Goal: Task Accomplishment & Management: Use online tool/utility

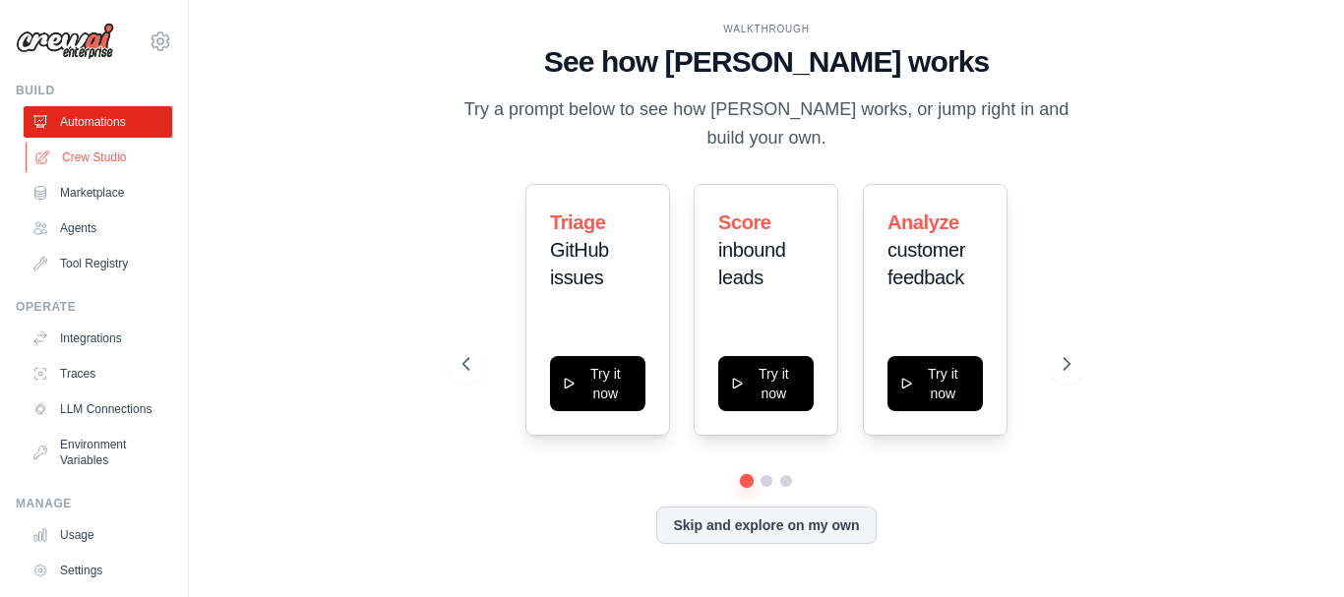
click at [48, 153] on icon at bounding box center [42, 157] width 13 height 13
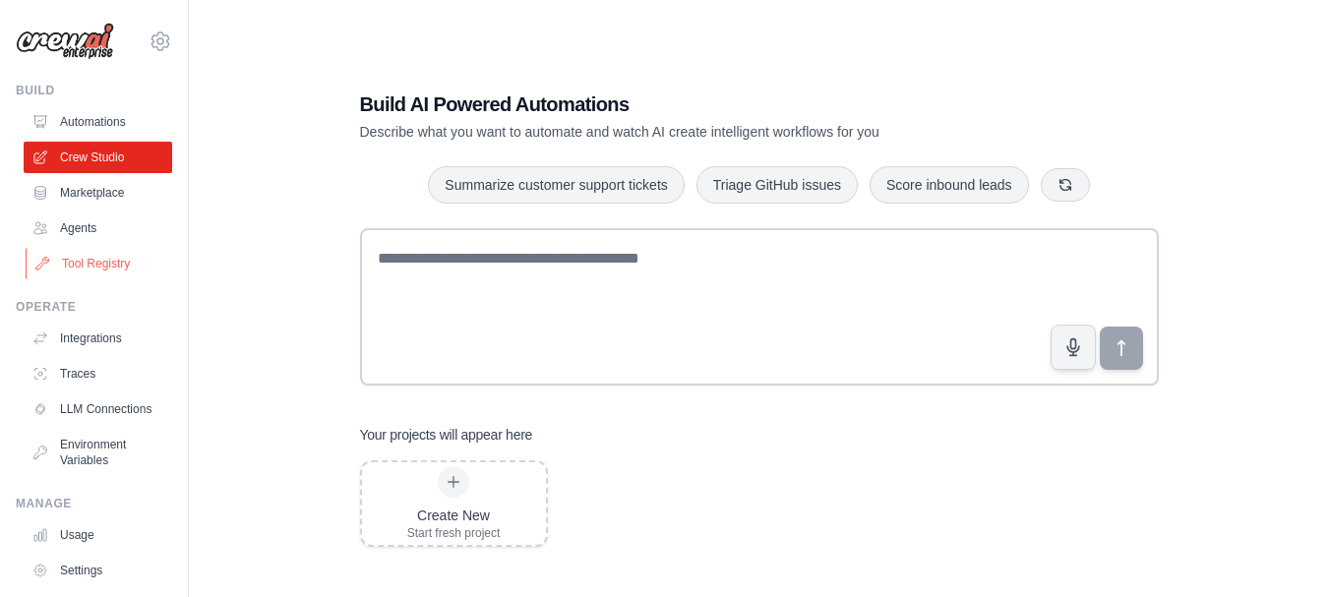
click at [103, 262] on link "Tool Registry" at bounding box center [100, 263] width 149 height 31
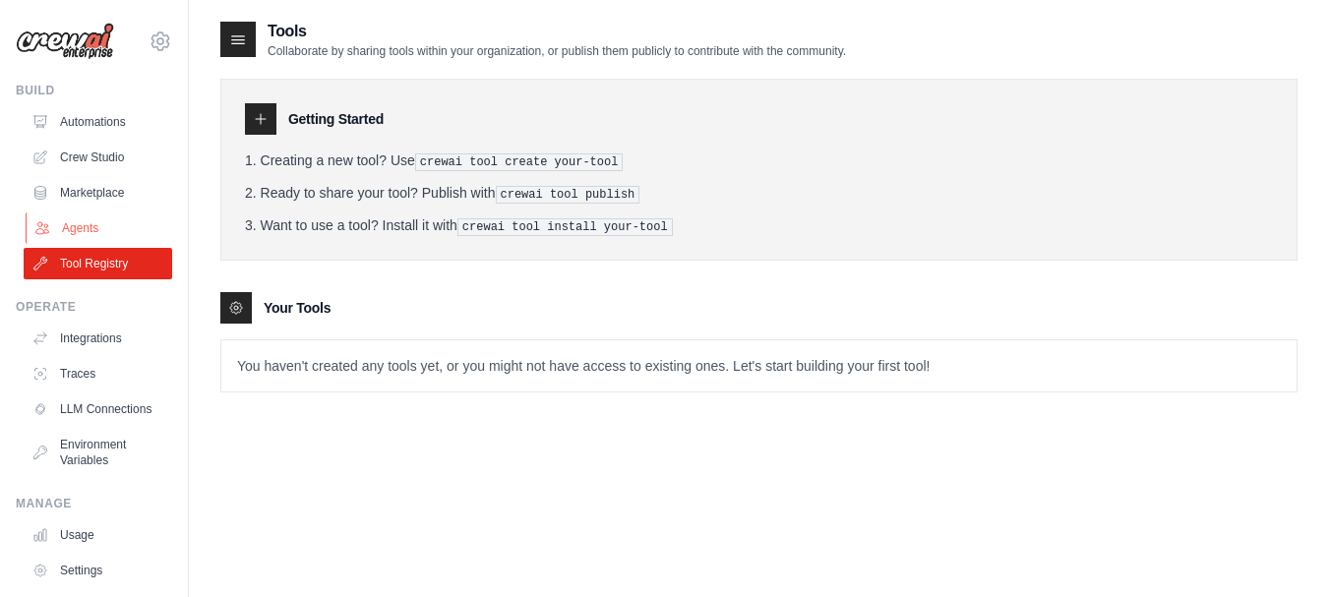
click at [99, 232] on link "Agents" at bounding box center [100, 227] width 149 height 31
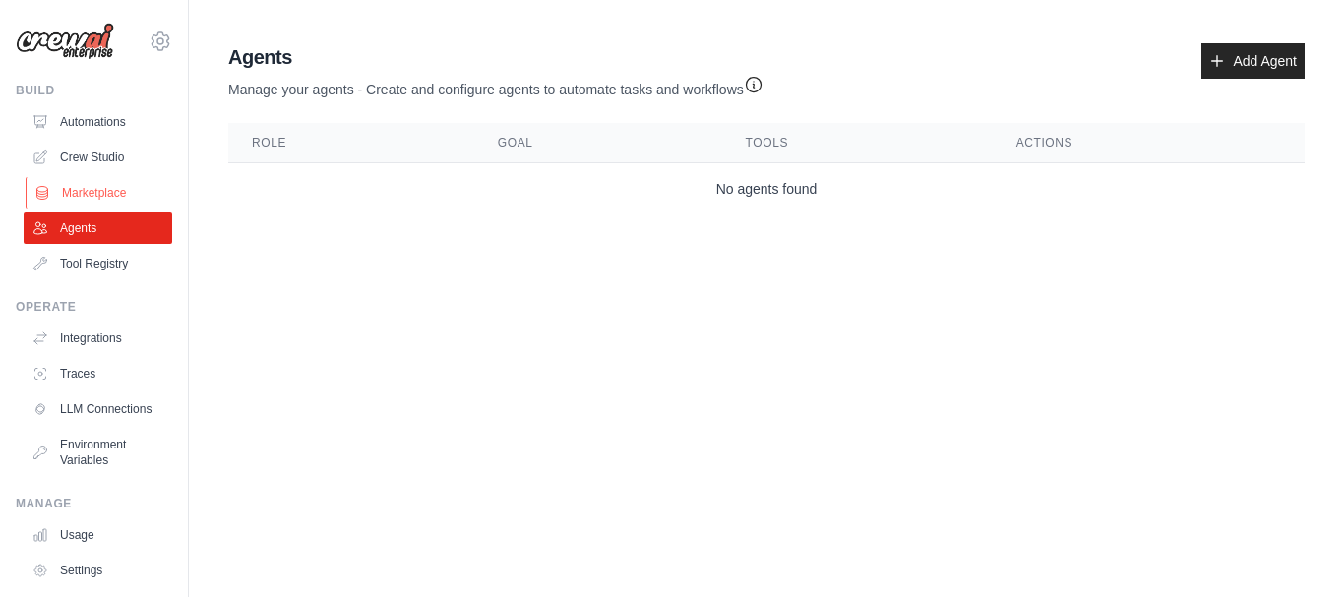
click at [93, 194] on link "Marketplace" at bounding box center [100, 192] width 149 height 31
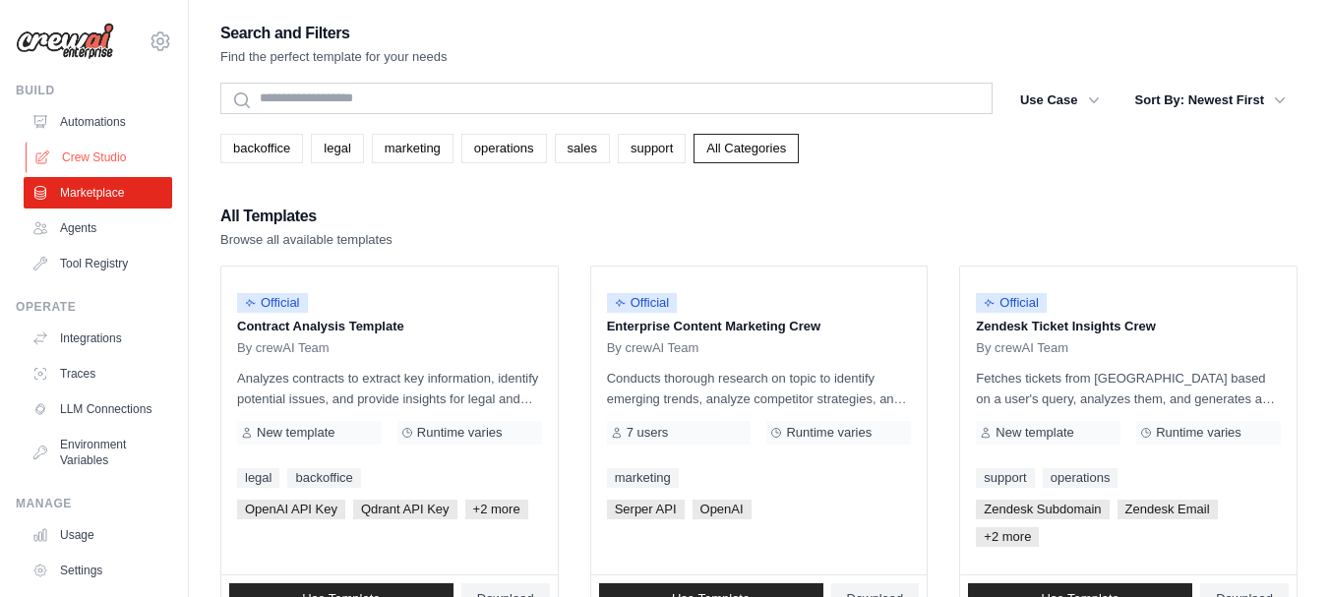
click at [109, 156] on link "Crew Studio" at bounding box center [100, 157] width 149 height 31
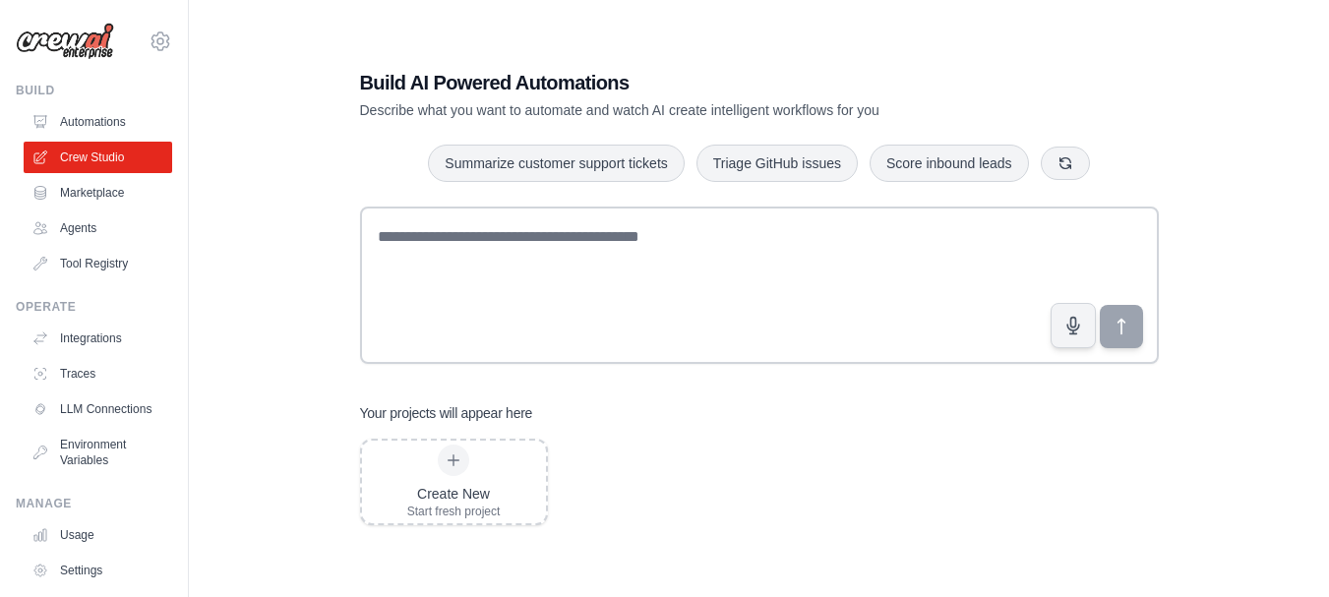
scroll to position [39, 0]
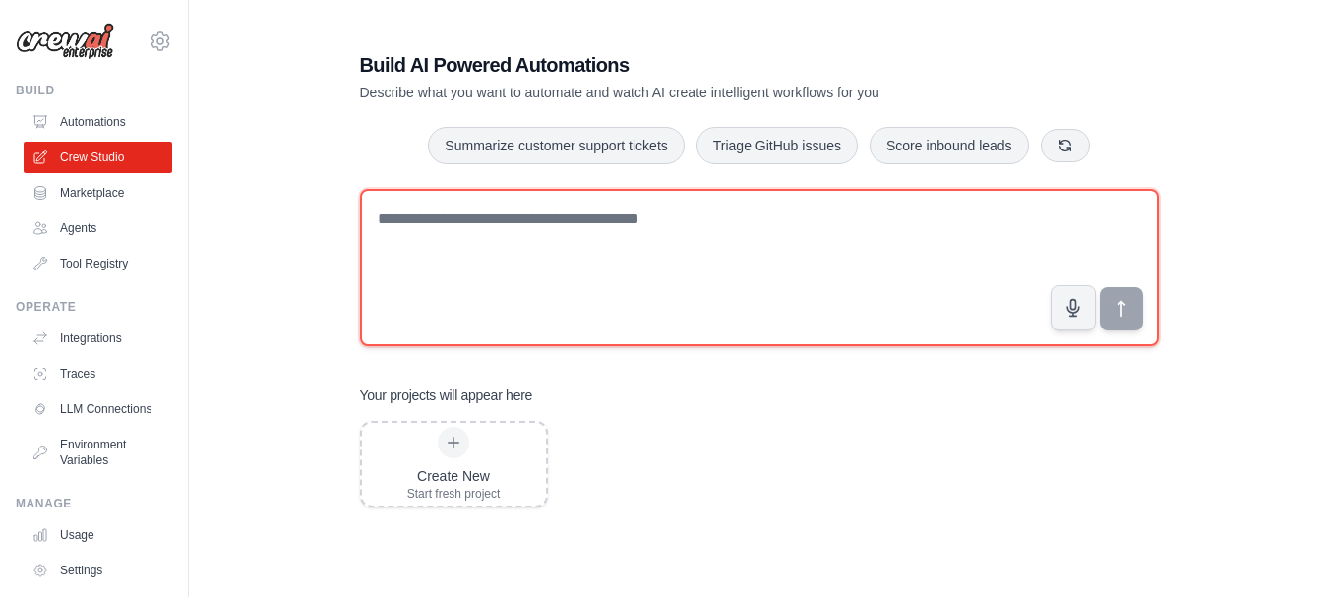
click at [676, 248] on textarea at bounding box center [759, 267] width 799 height 157
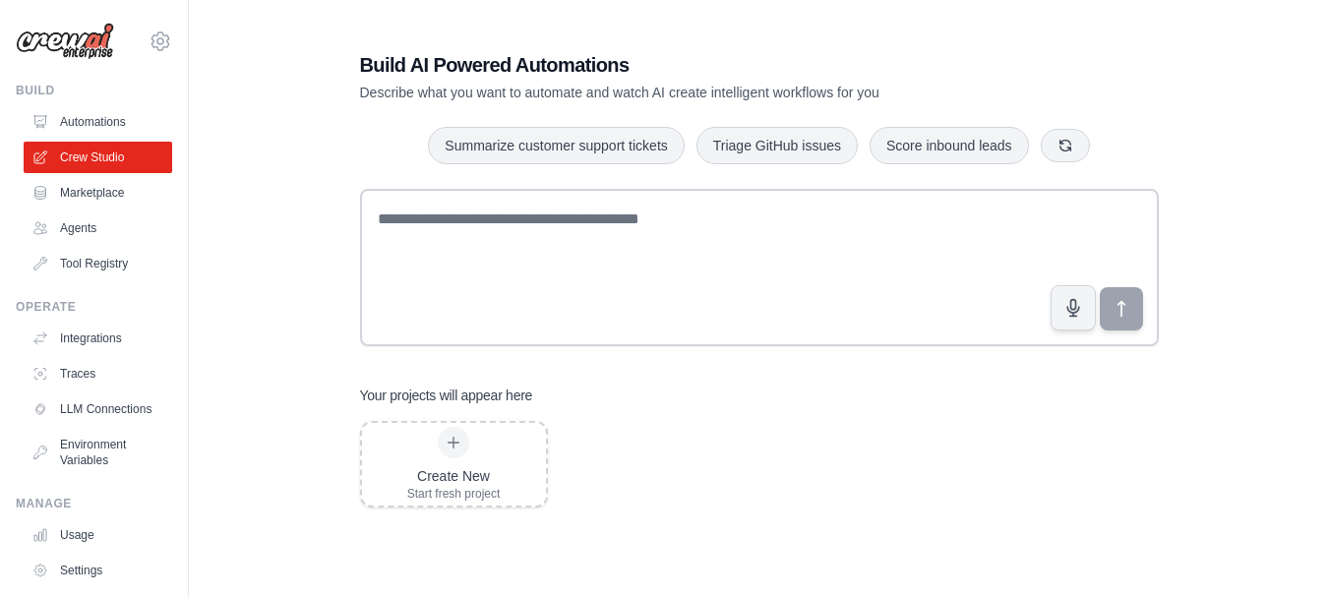
click at [312, 173] on div "Build AI Powered Automations Describe what you want to automate and watch AI cr…" at bounding box center [758, 278] width 1077 height 597
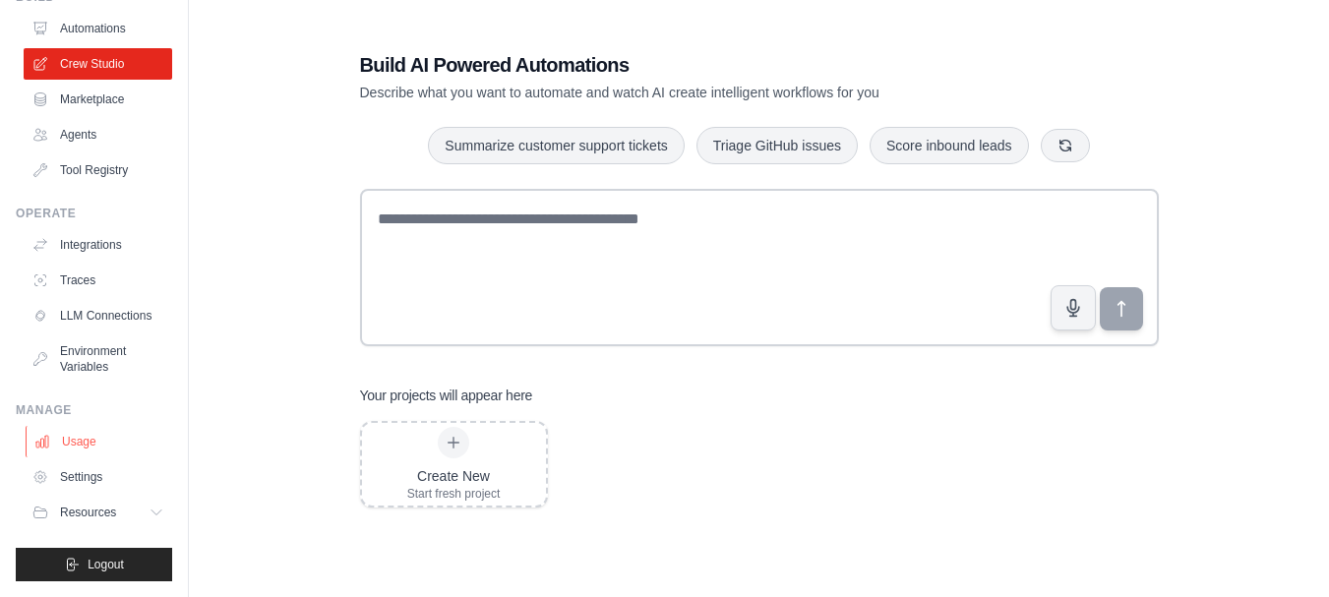
scroll to position [109, 0]
click at [87, 448] on link "Usage" at bounding box center [100, 441] width 149 height 31
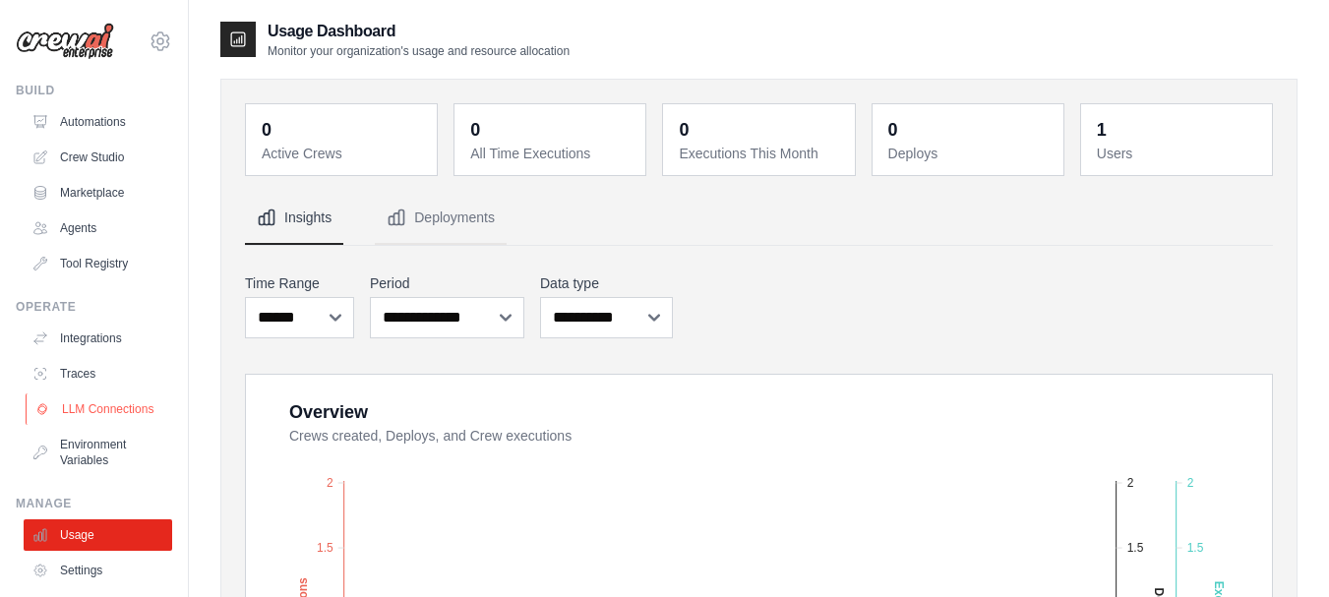
click at [91, 425] on link "LLM Connections" at bounding box center [100, 408] width 149 height 31
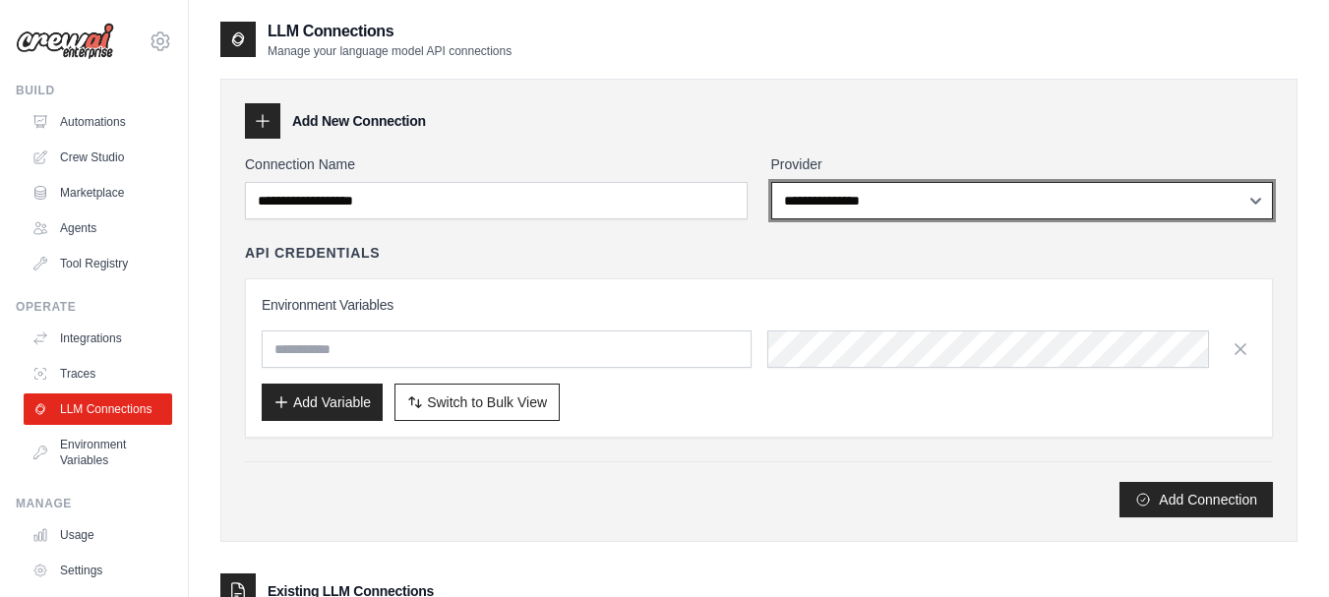
click at [1258, 201] on select "**********" at bounding box center [1022, 200] width 503 height 37
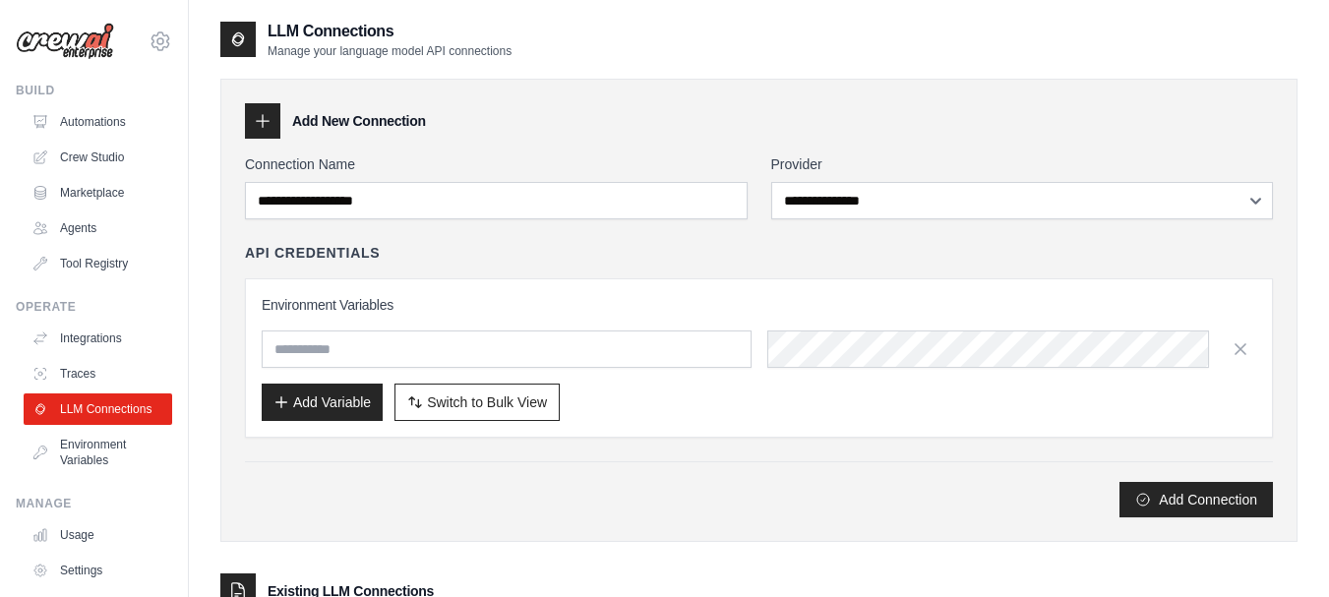
click at [744, 103] on div "Add New Connection" at bounding box center [759, 120] width 1028 height 35
click at [83, 465] on link "Environment Variables" at bounding box center [100, 452] width 149 height 47
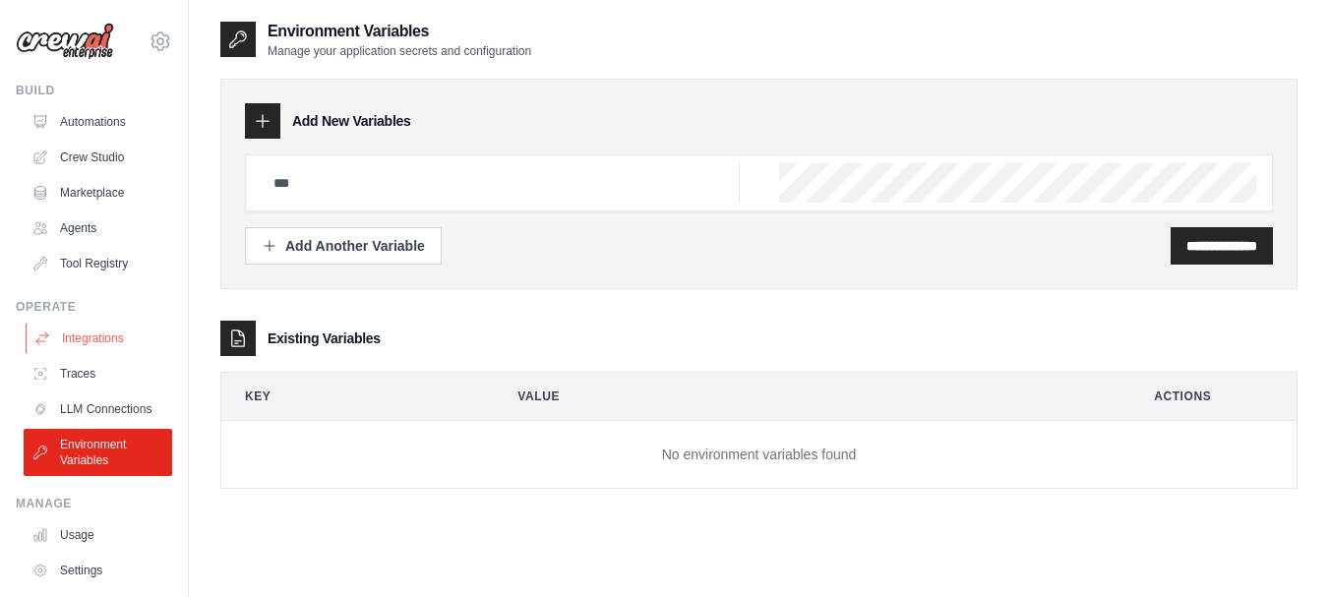
click at [90, 334] on link "Integrations" at bounding box center [100, 338] width 149 height 31
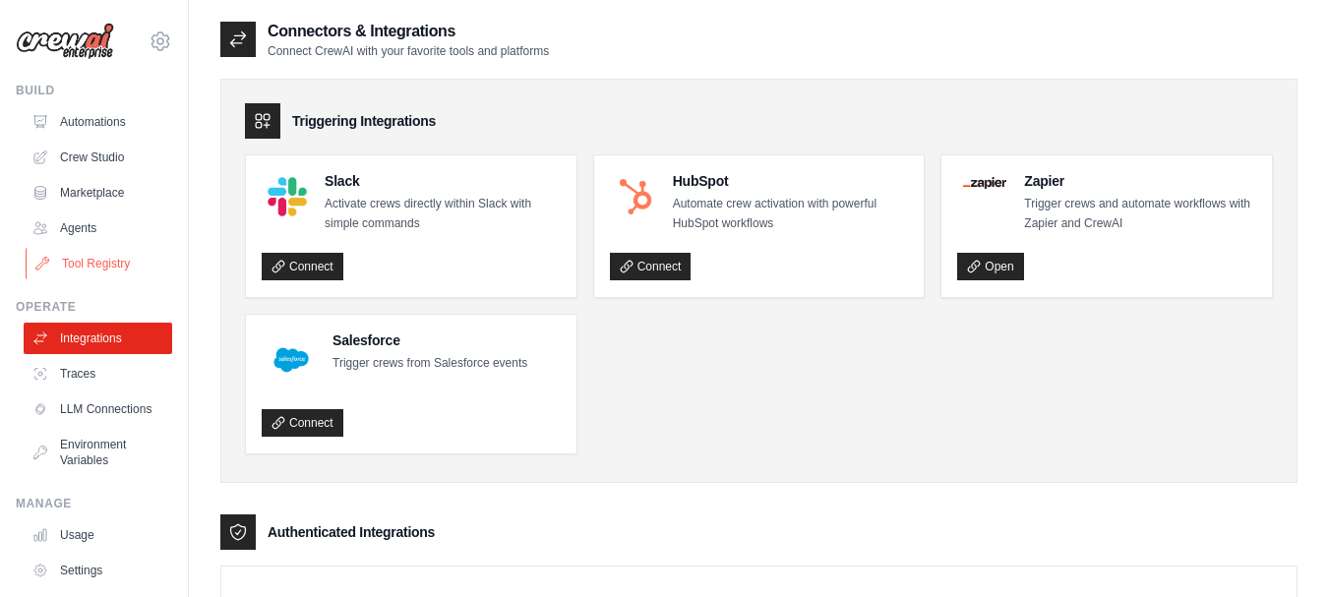
click at [90, 262] on link "Tool Registry" at bounding box center [100, 263] width 149 height 31
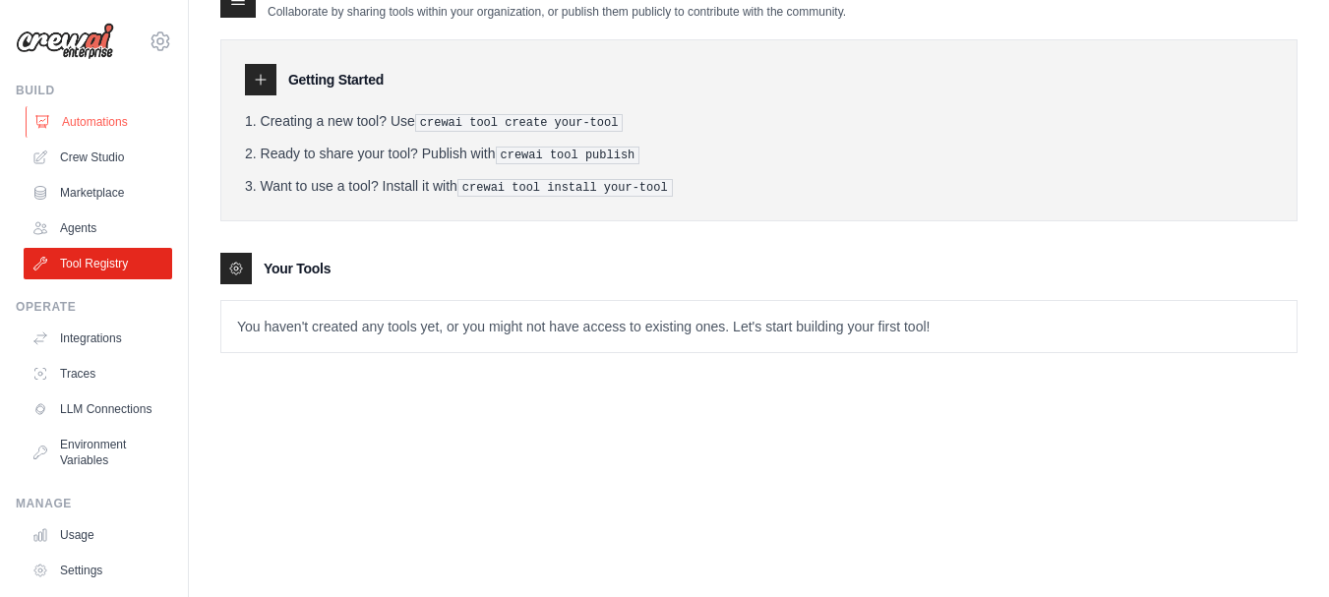
click at [114, 125] on link "Automations" at bounding box center [100, 121] width 149 height 31
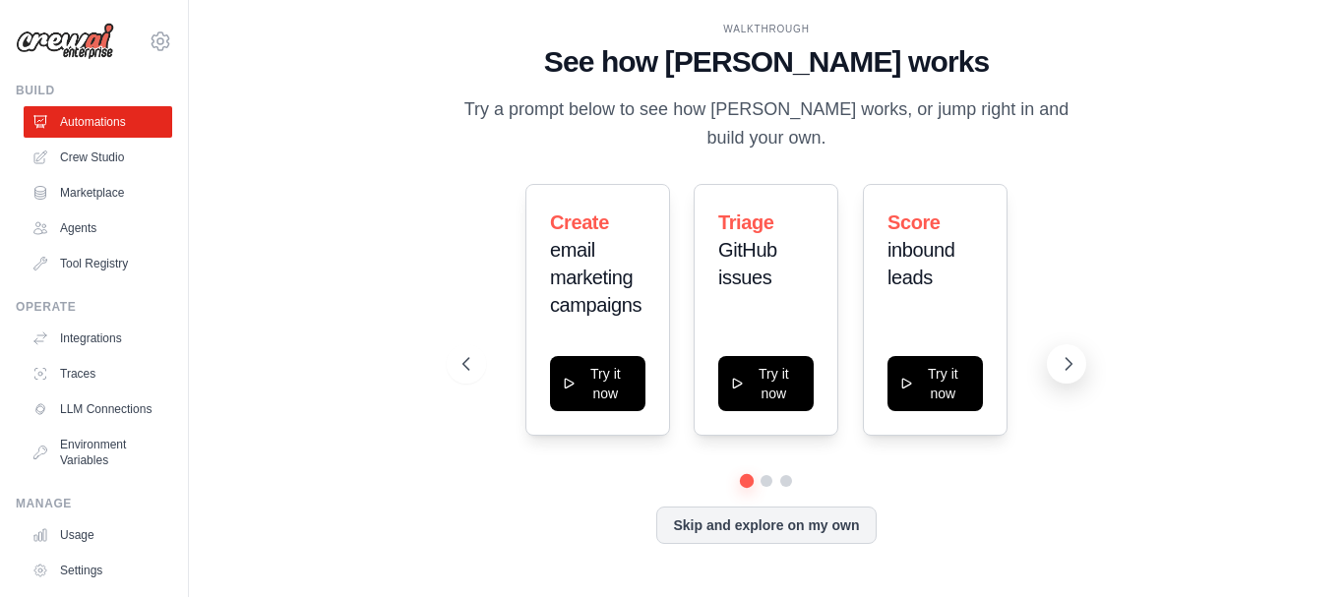
click at [1067, 366] on icon at bounding box center [1068, 364] width 20 height 20
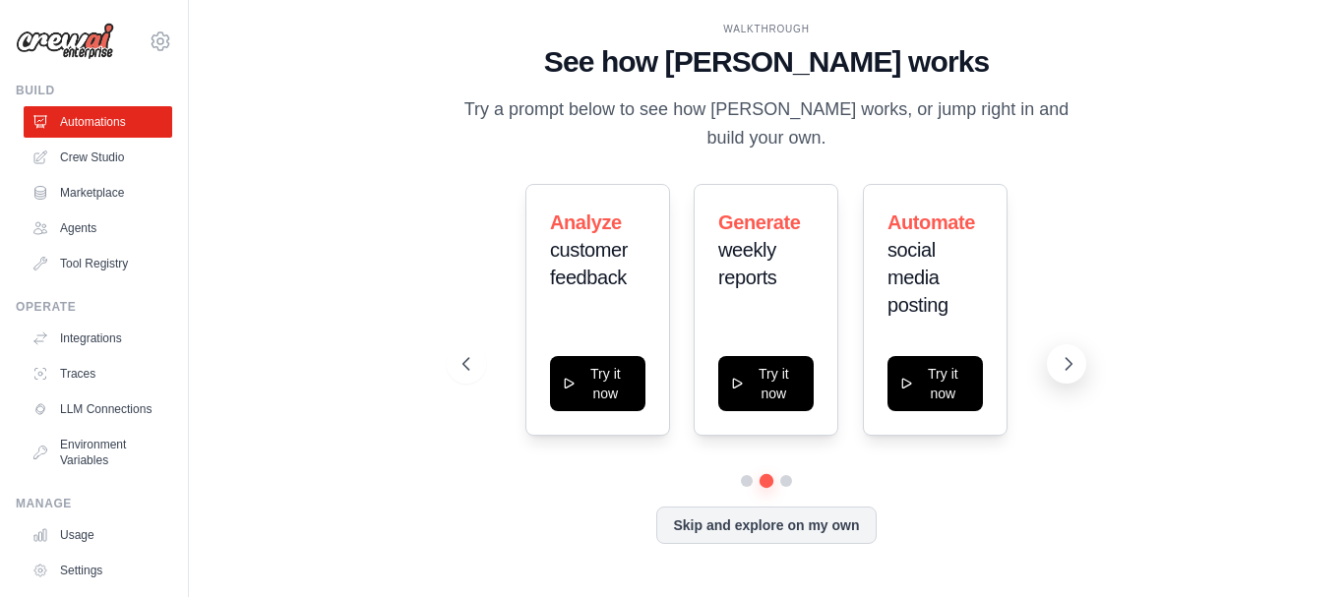
click at [1059, 362] on icon at bounding box center [1068, 364] width 20 height 20
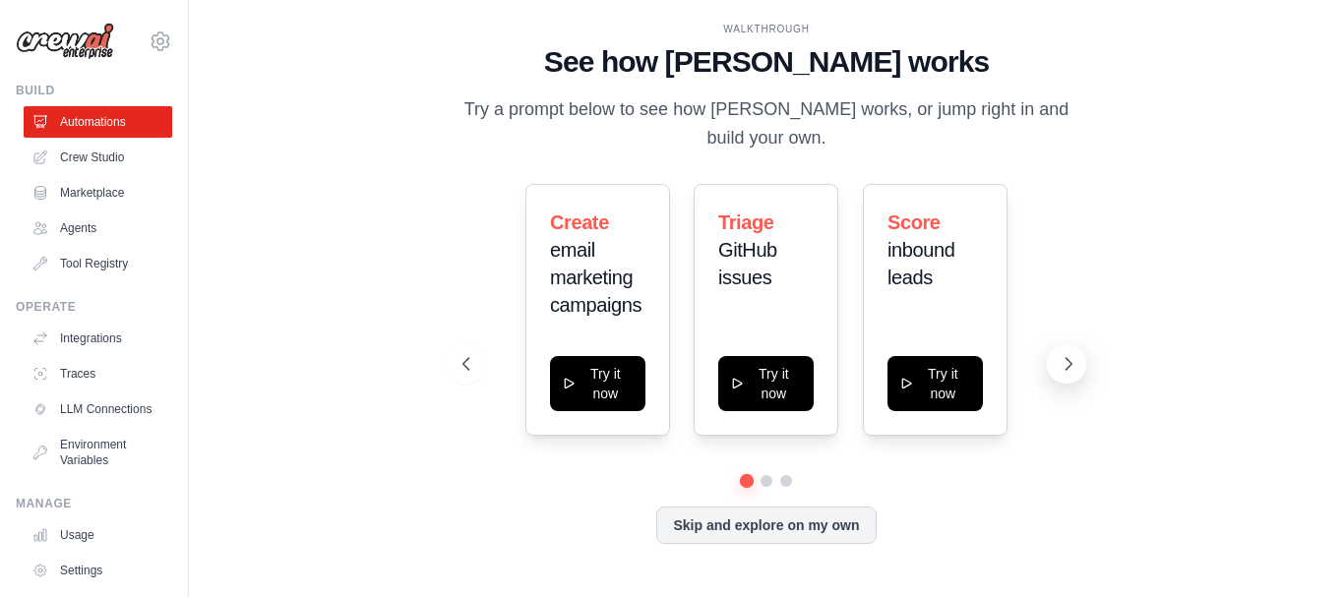
click at [1059, 362] on icon at bounding box center [1068, 364] width 20 height 20
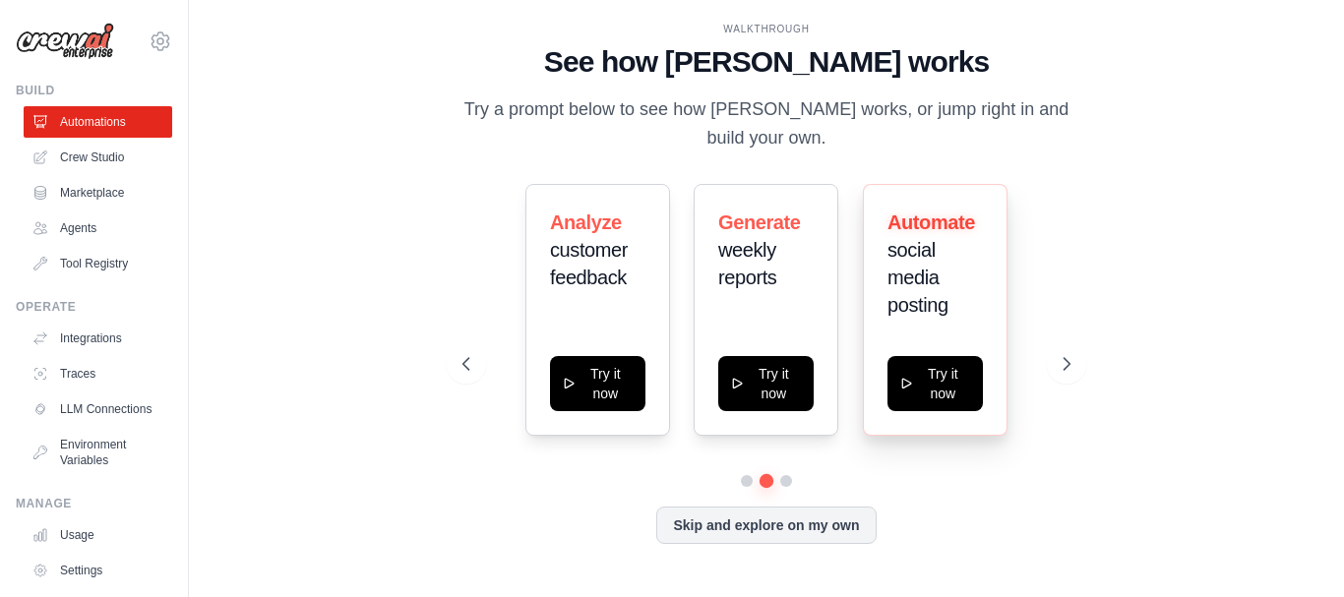
click at [914, 279] on span "social media posting" at bounding box center [917, 277] width 61 height 77
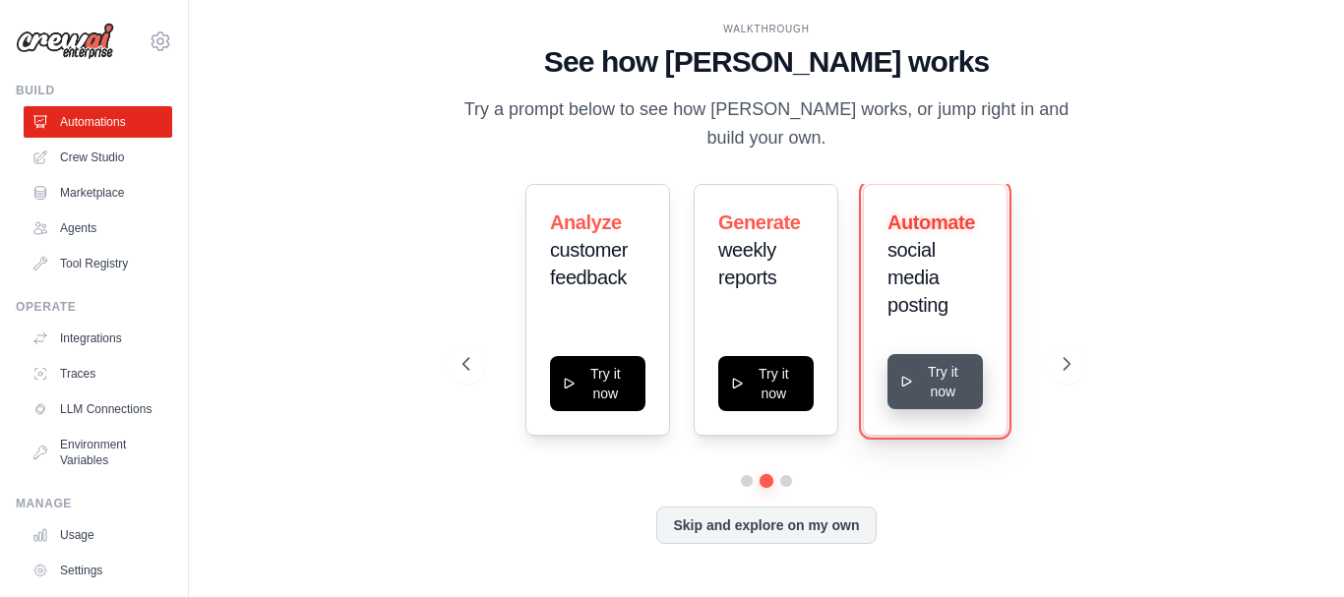
click at [941, 379] on button "Try it now" at bounding box center [934, 381] width 95 height 55
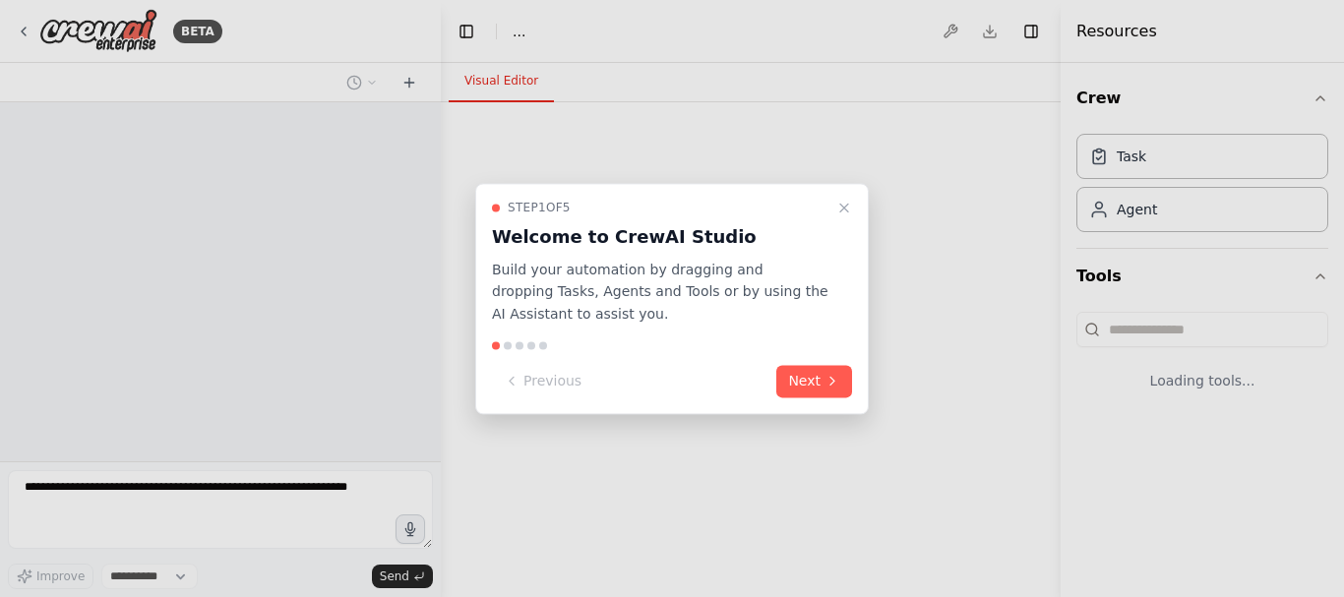
select select "****"
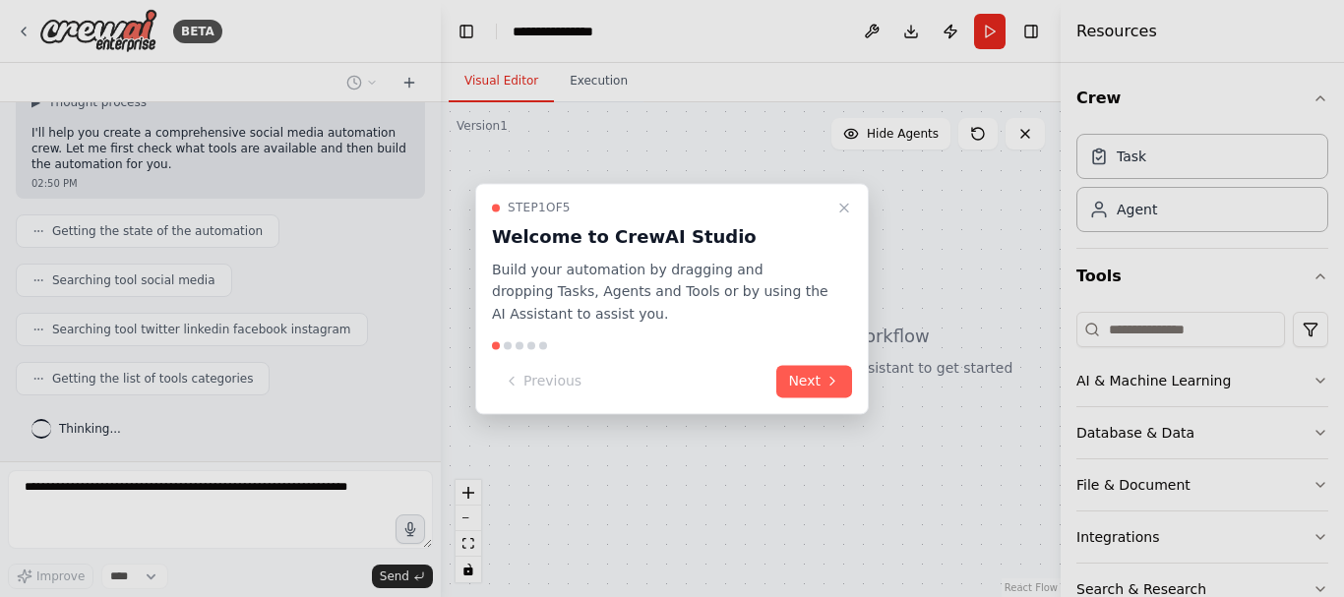
scroll to position [196, 0]
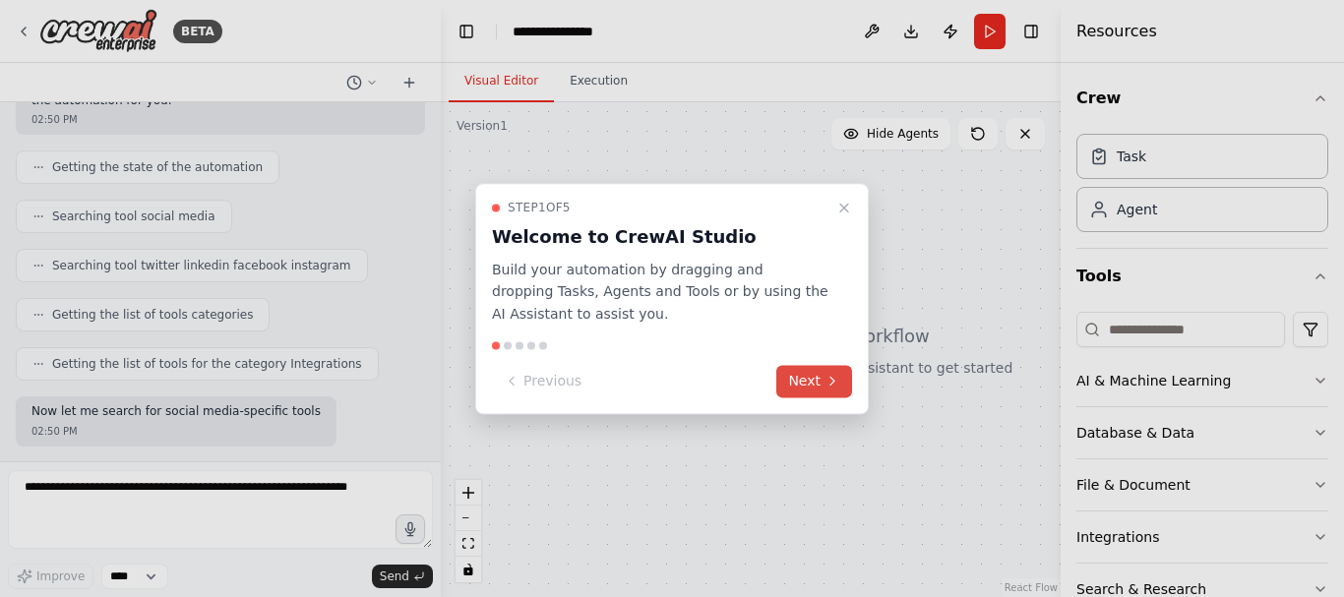
click at [809, 379] on button "Next" at bounding box center [814, 381] width 76 height 32
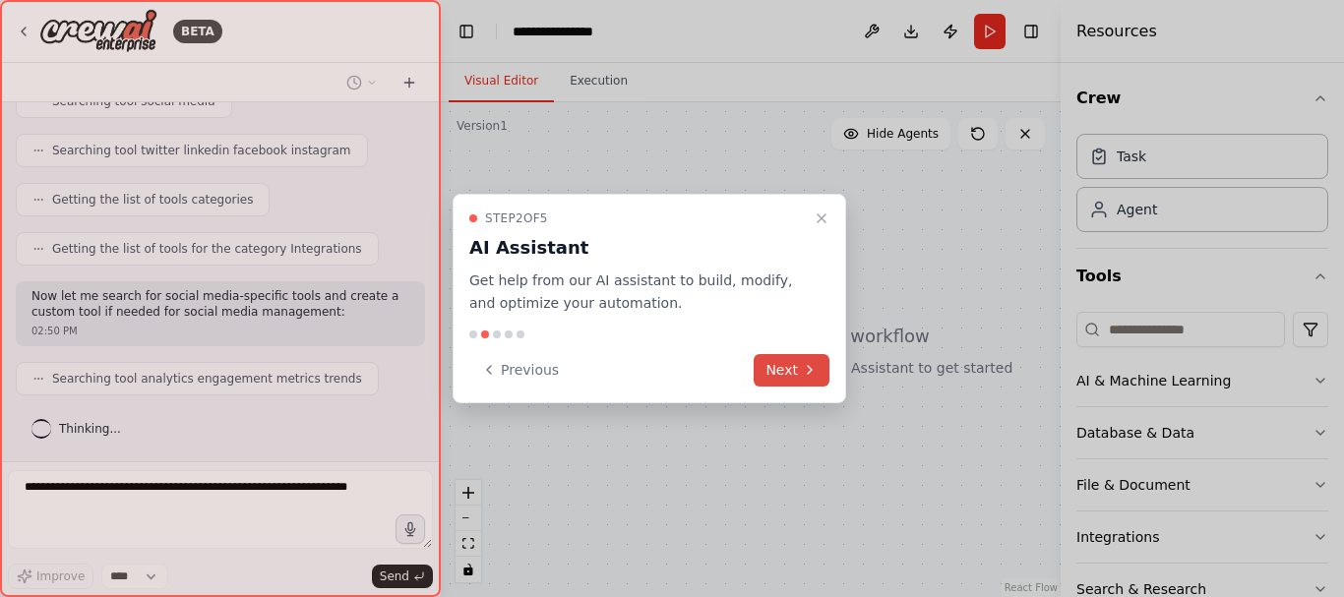
click at [809, 380] on button "Next" at bounding box center [792, 370] width 76 height 32
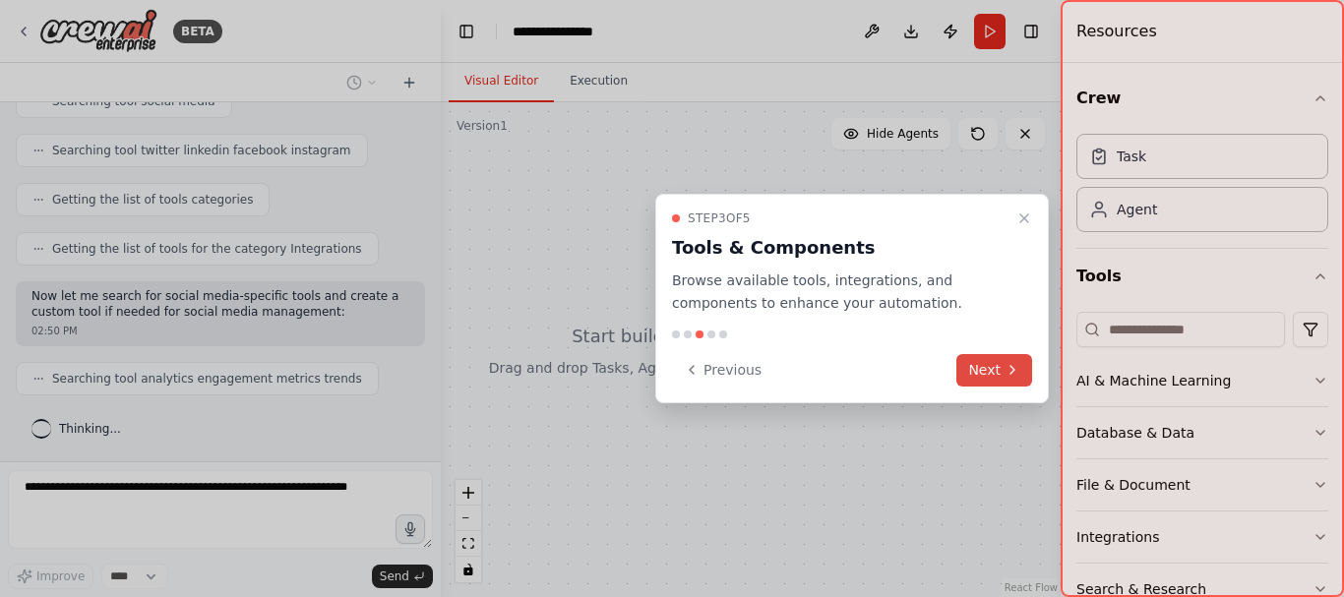
click at [997, 372] on button "Next" at bounding box center [994, 370] width 76 height 32
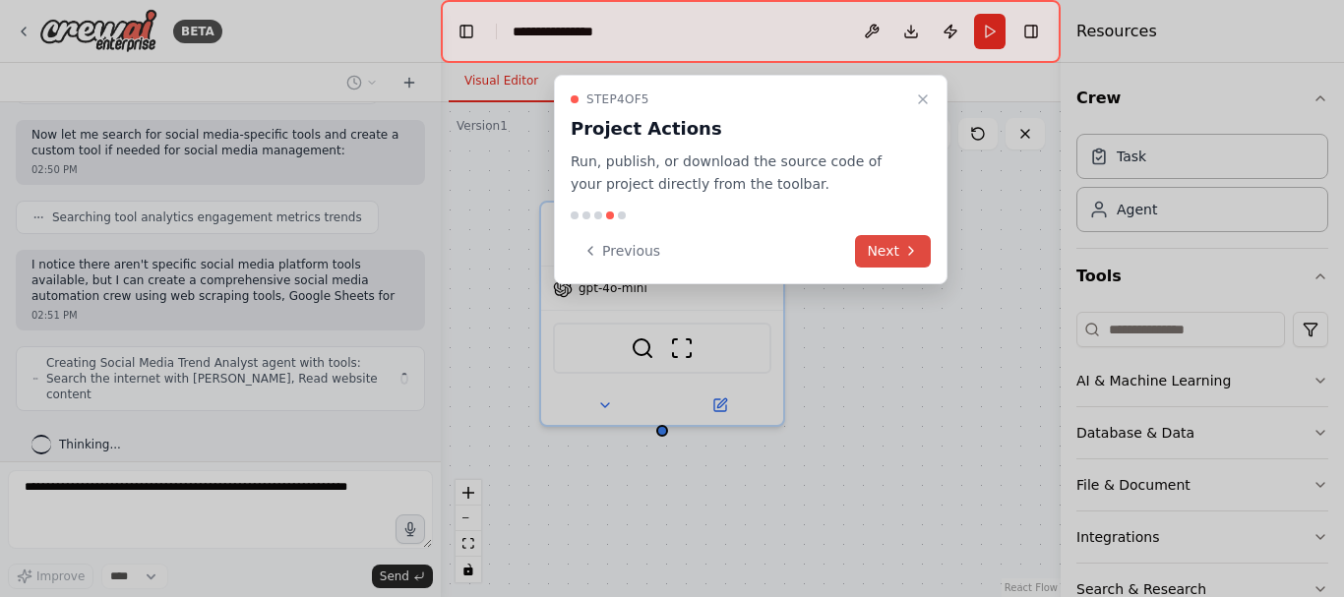
scroll to position [503, 0]
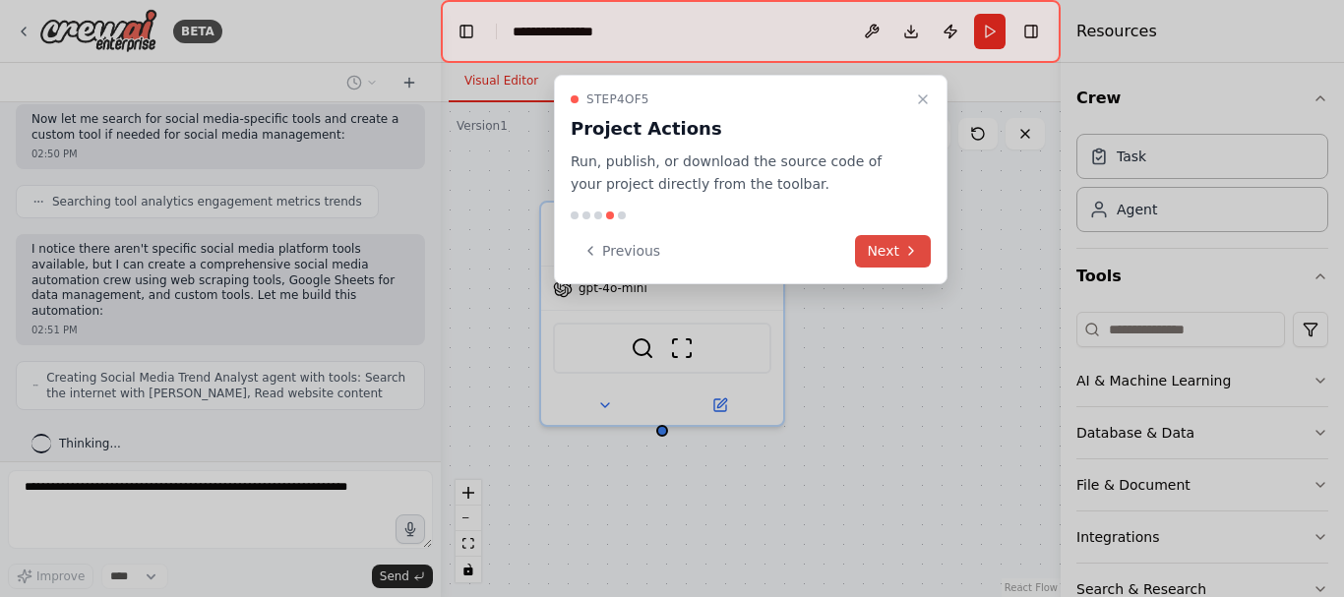
click at [891, 249] on button "Next" at bounding box center [893, 251] width 76 height 32
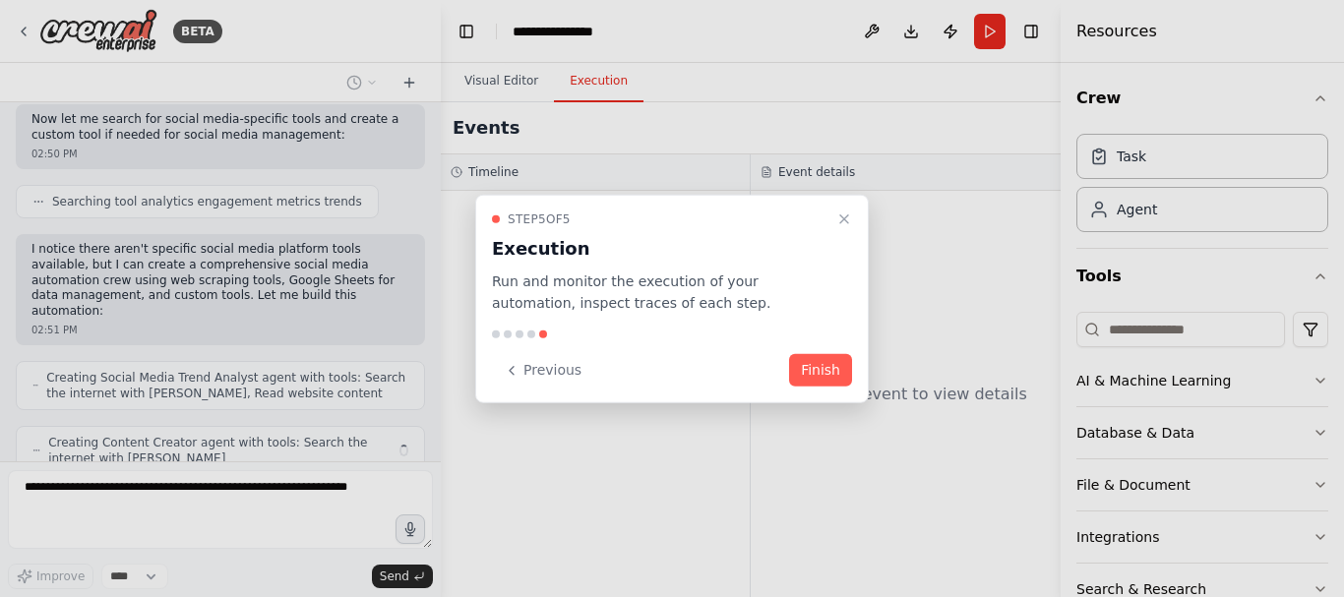
scroll to position [568, 0]
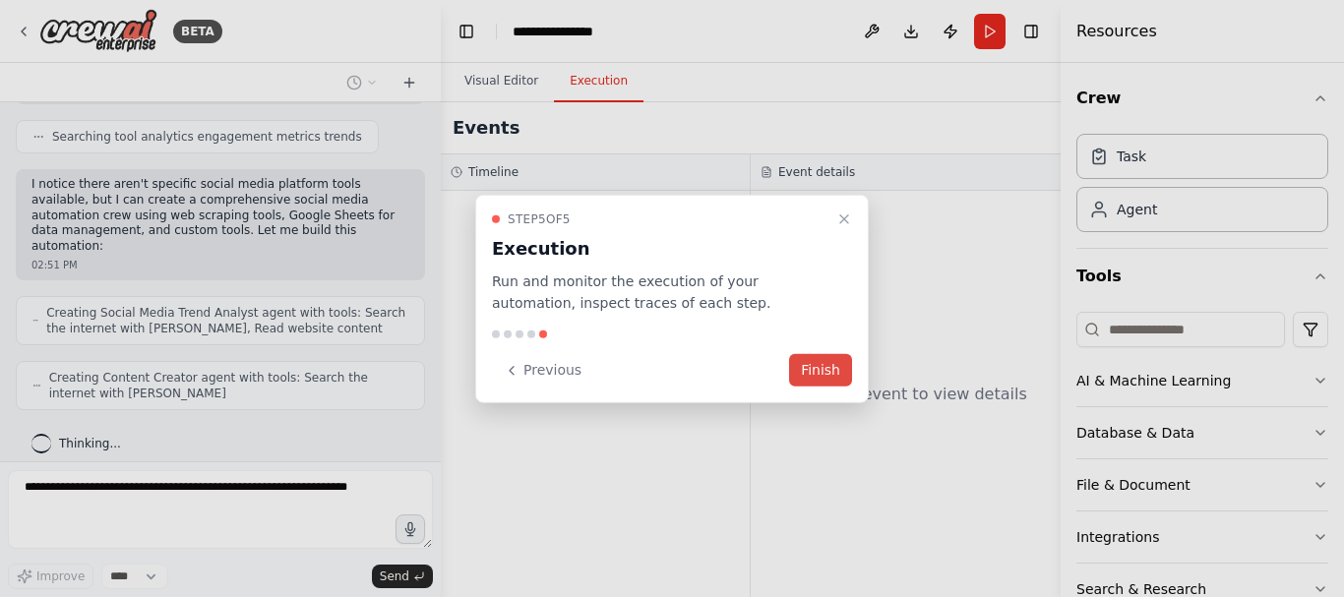
click at [823, 372] on button "Finish" at bounding box center [820, 370] width 63 height 32
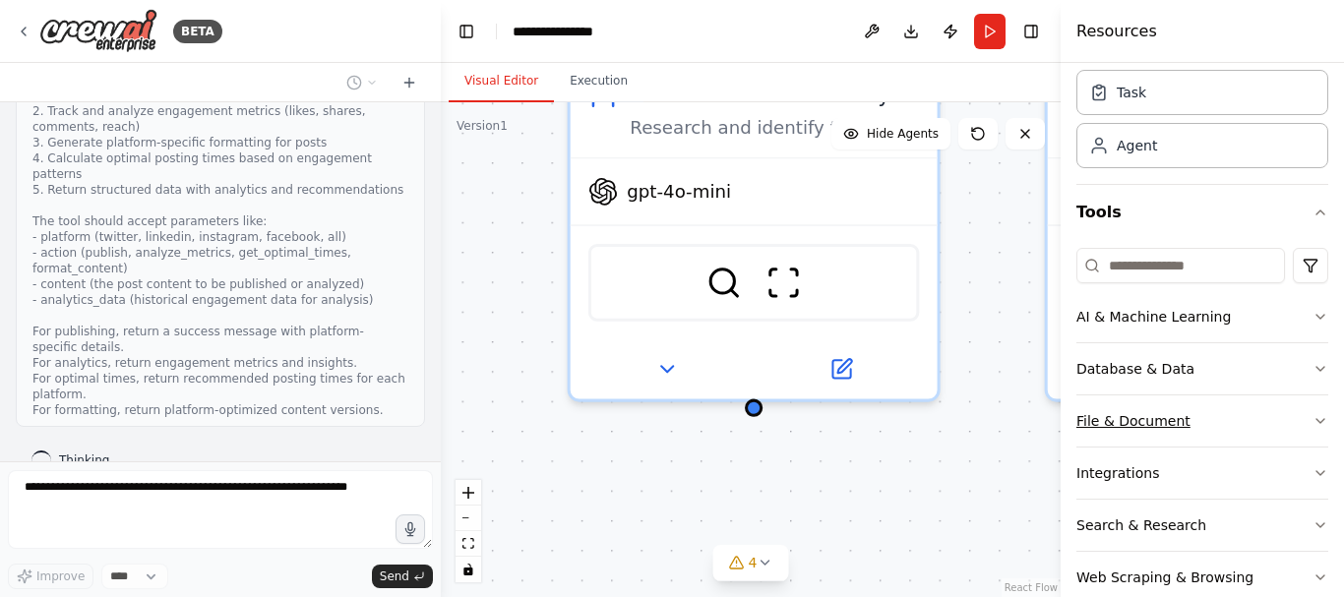
scroll to position [102, 0]
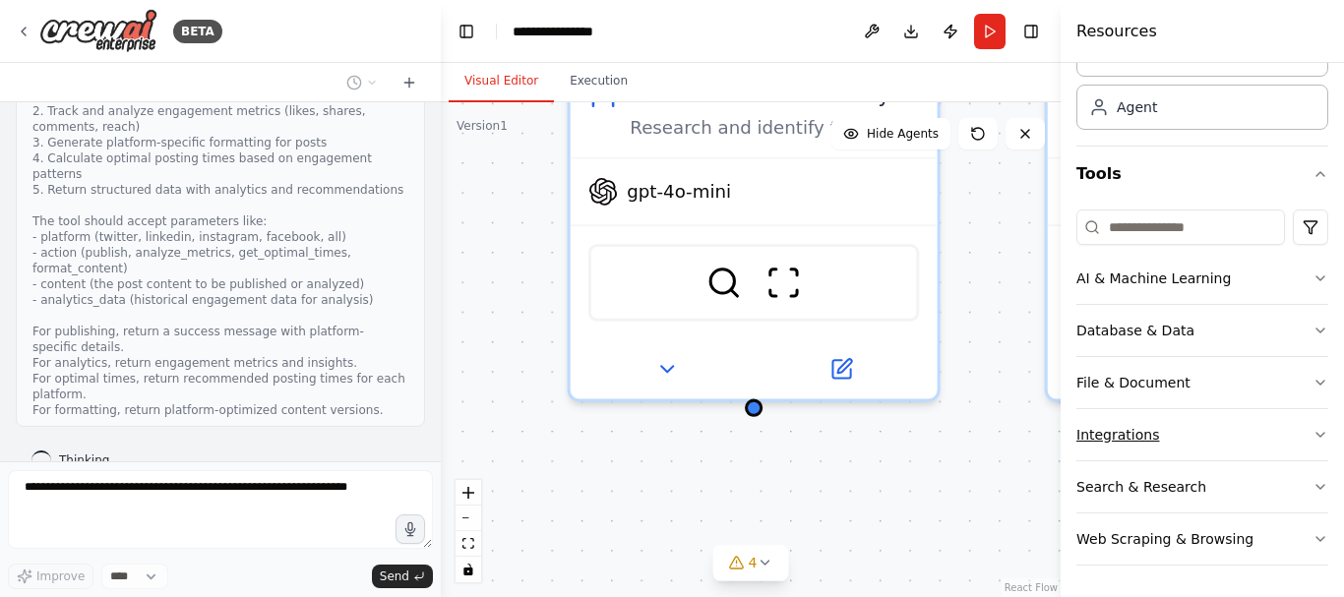
click at [1312, 436] on icon "button" at bounding box center [1320, 435] width 16 height 16
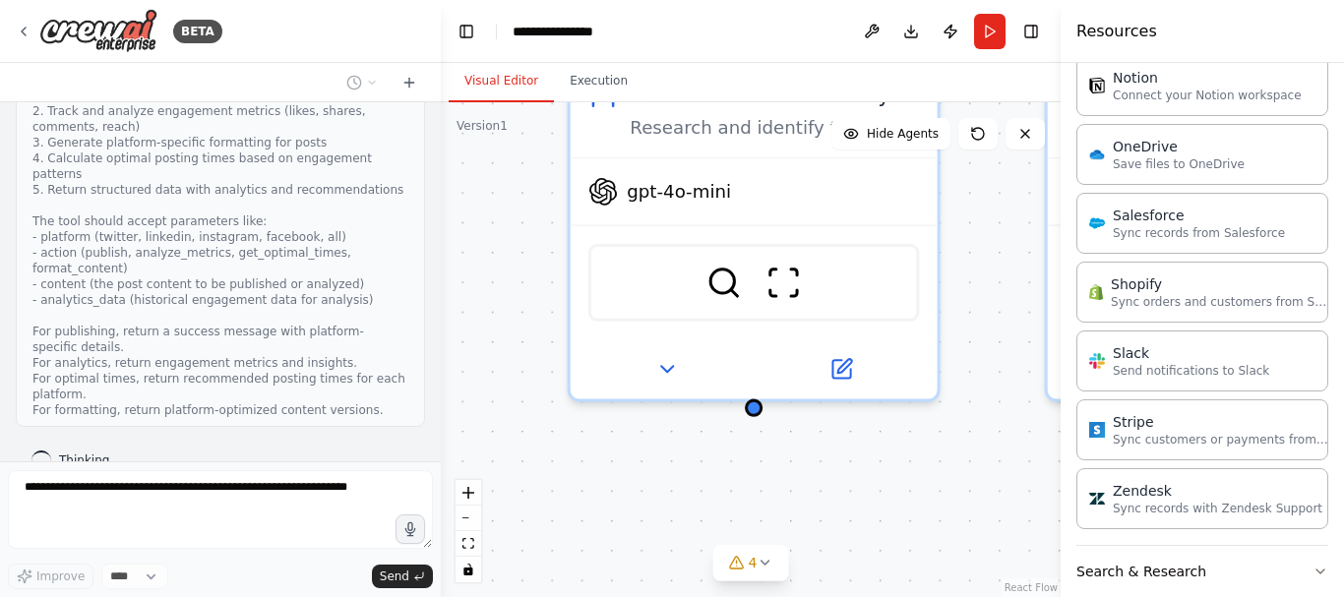
scroll to position [1564, 0]
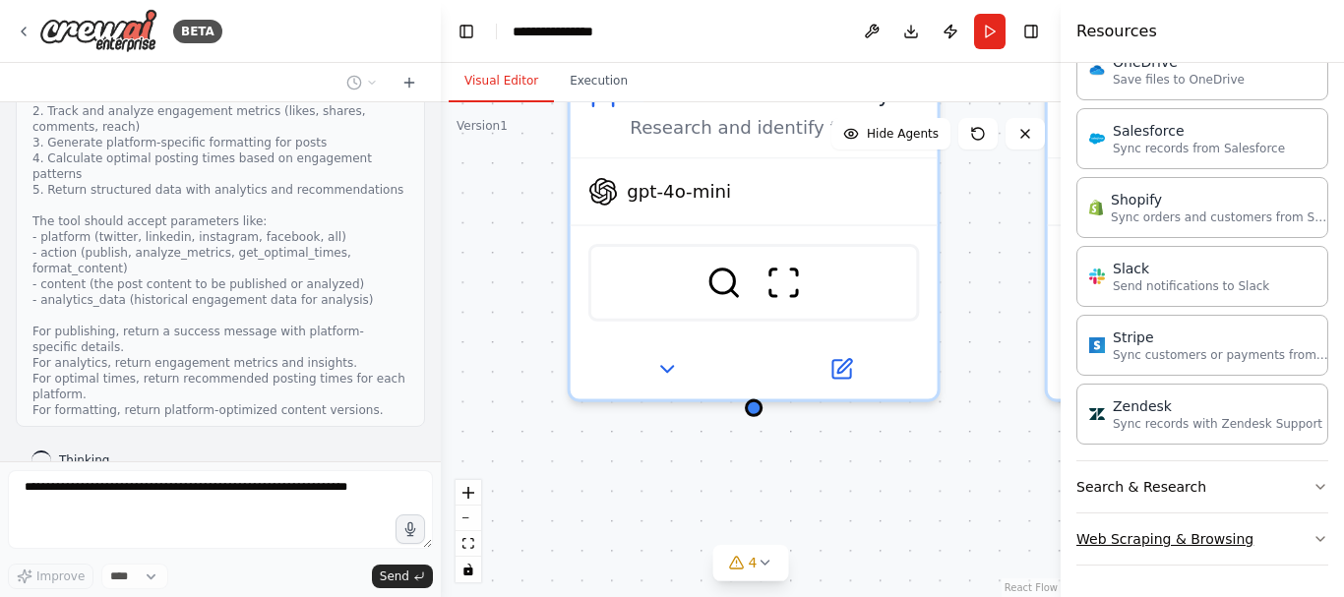
click at [1312, 542] on icon "button" at bounding box center [1320, 539] width 16 height 16
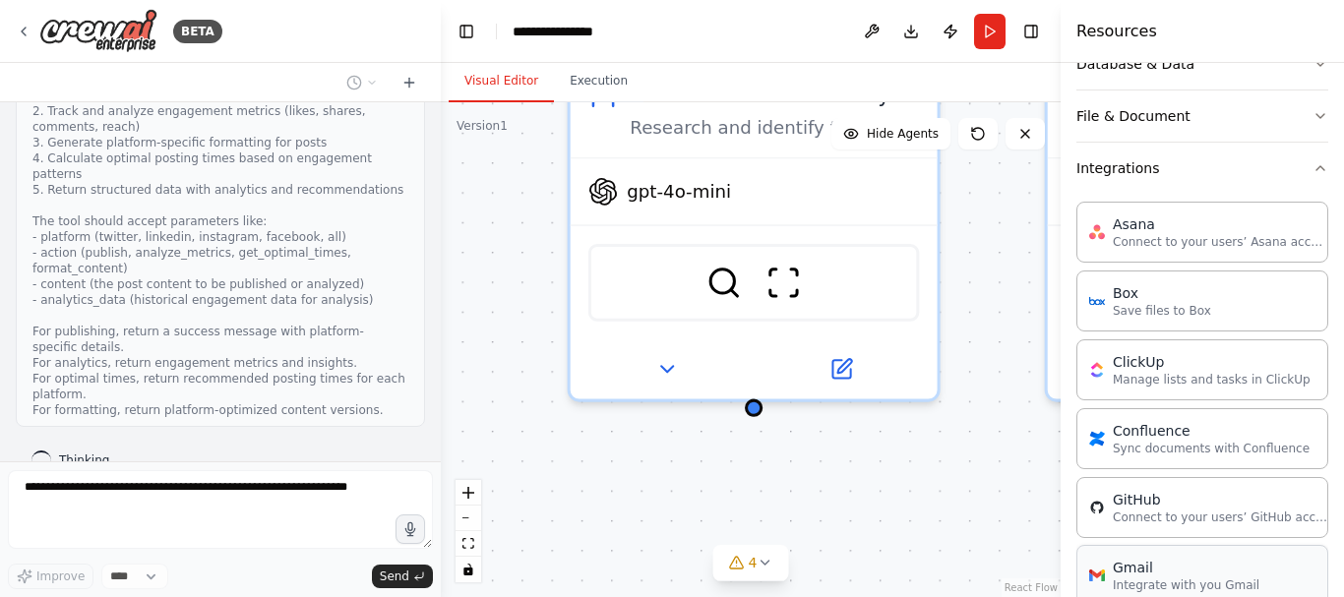
scroll to position [0, 0]
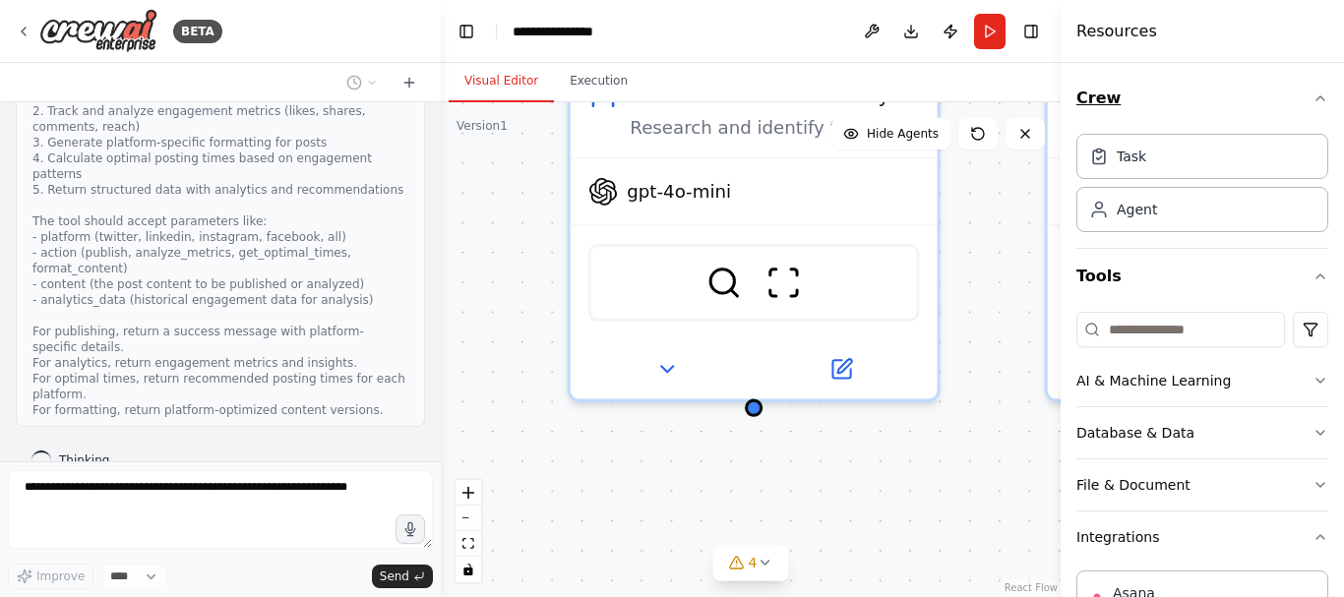
click at [1312, 100] on icon "button" at bounding box center [1320, 98] width 16 height 16
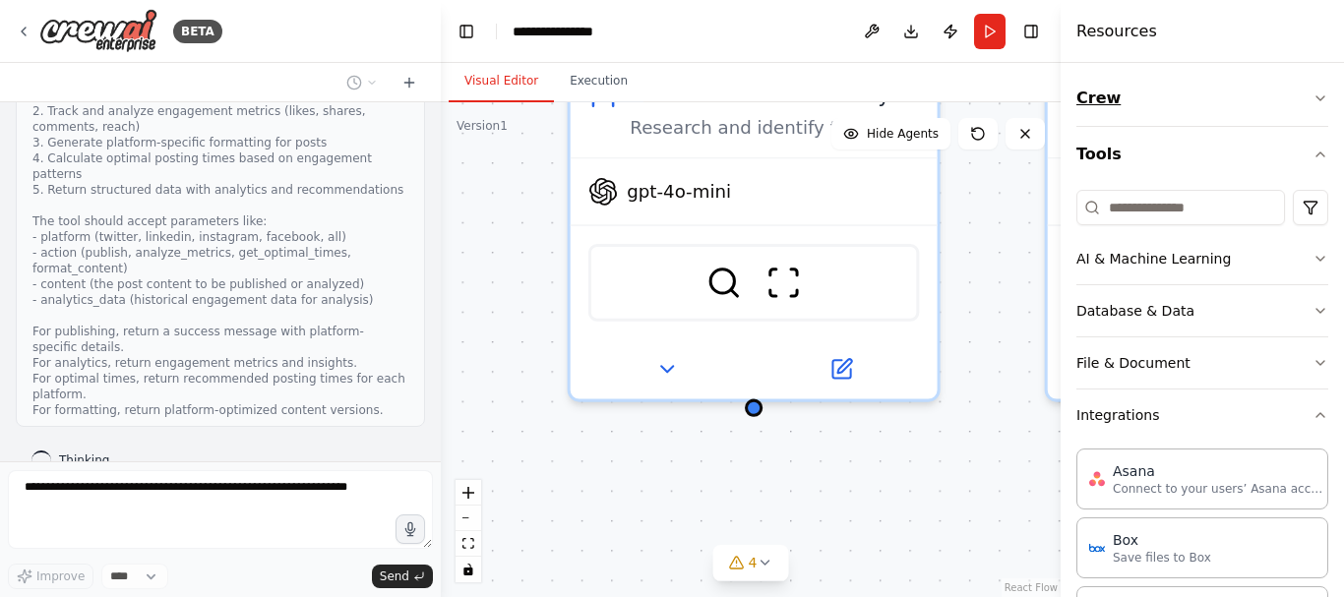
click at [1312, 99] on icon "button" at bounding box center [1320, 98] width 16 height 16
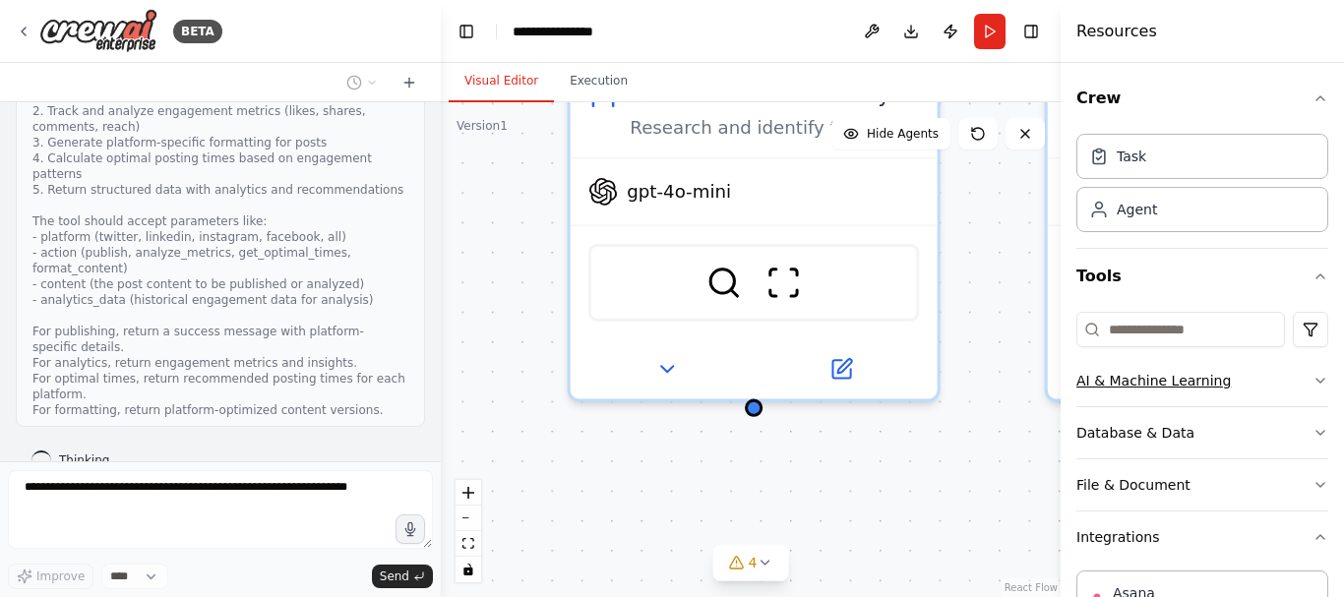
click at [1312, 377] on icon "button" at bounding box center [1320, 381] width 16 height 16
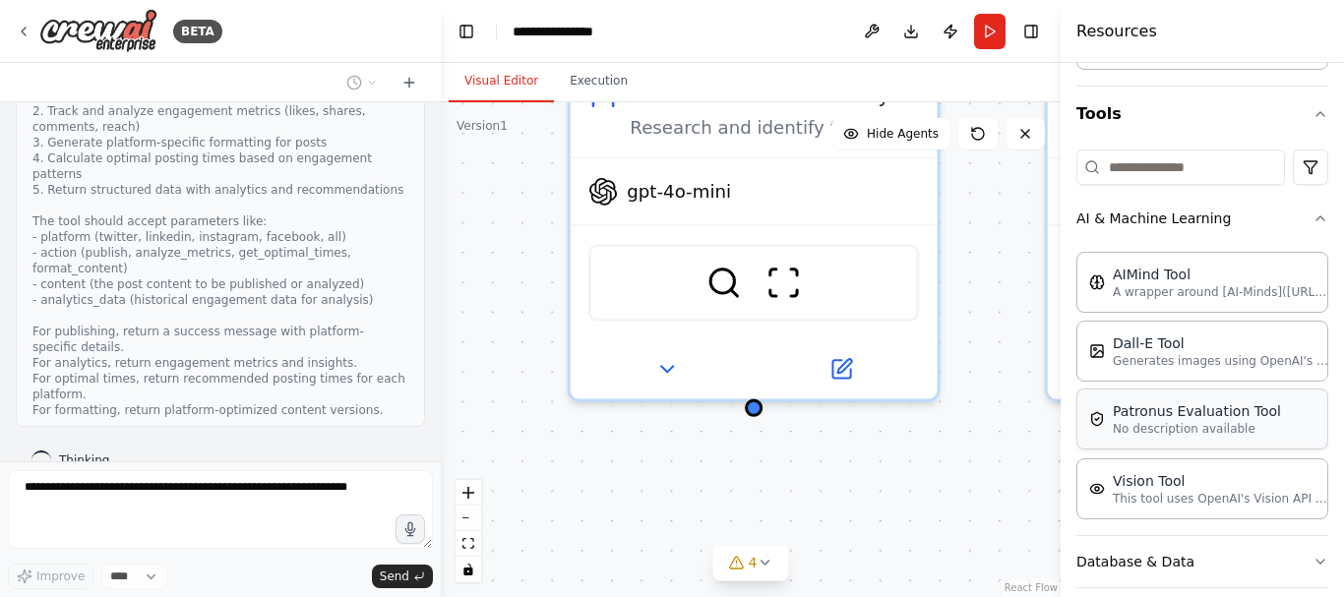
scroll to position [197, 0]
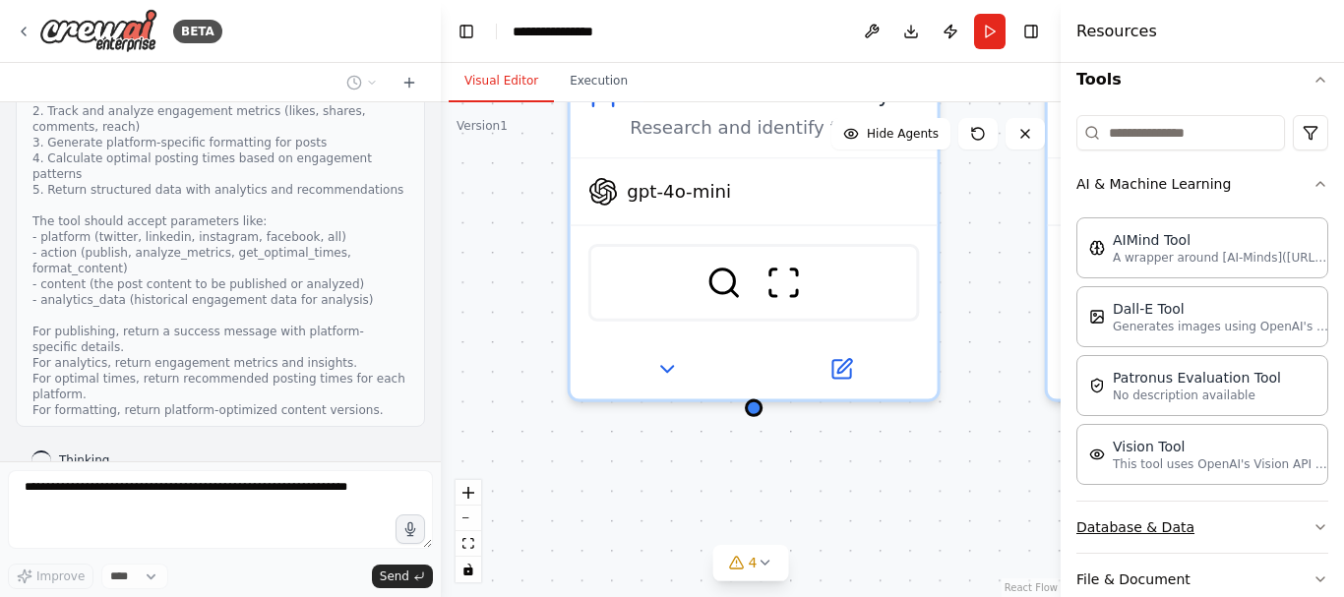
click at [1312, 529] on icon "button" at bounding box center [1320, 527] width 16 height 16
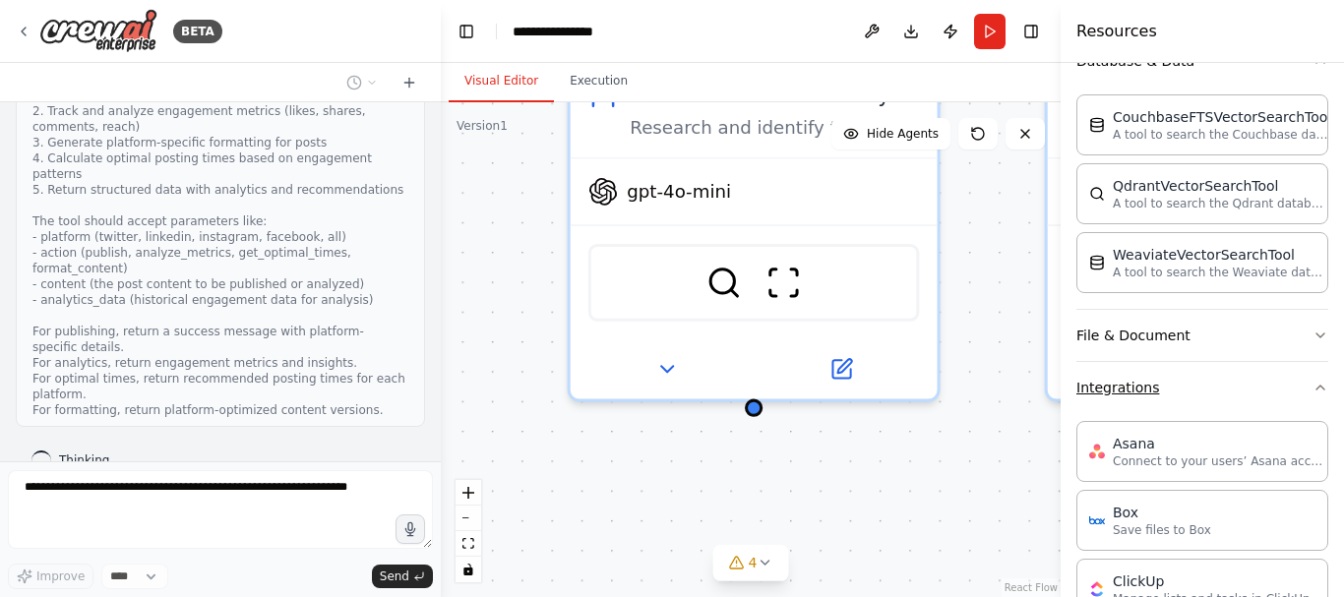
scroll to position [689, 0]
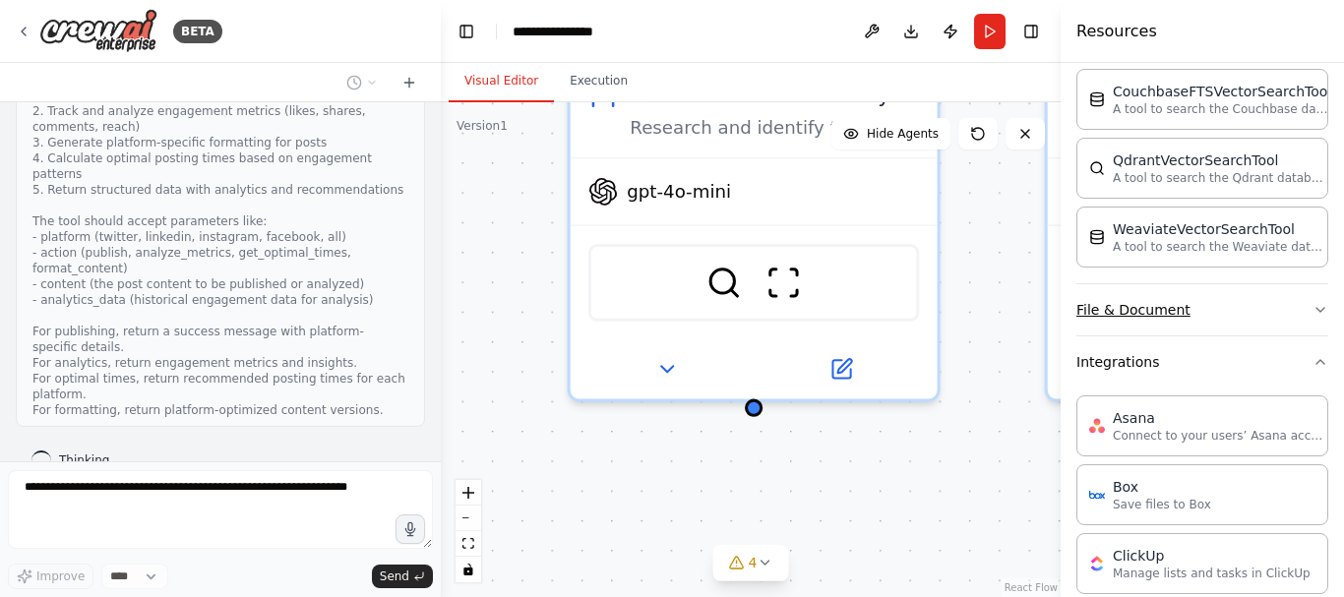
click at [1312, 315] on icon "button" at bounding box center [1320, 310] width 16 height 16
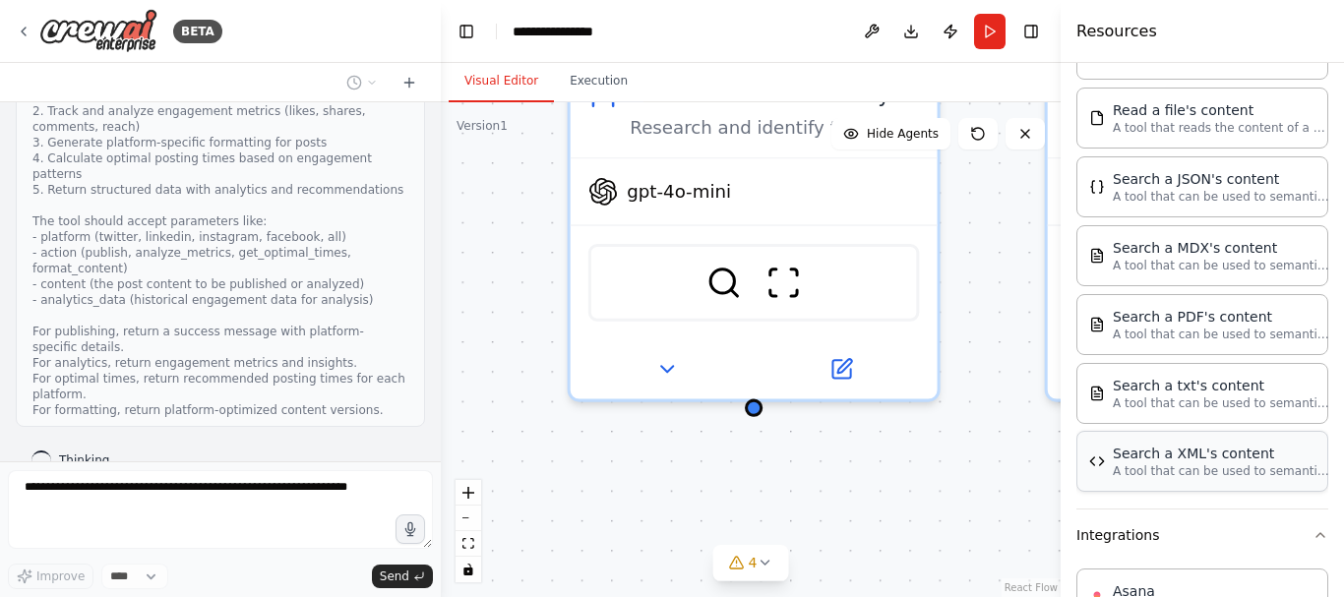
scroll to position [1180, 0]
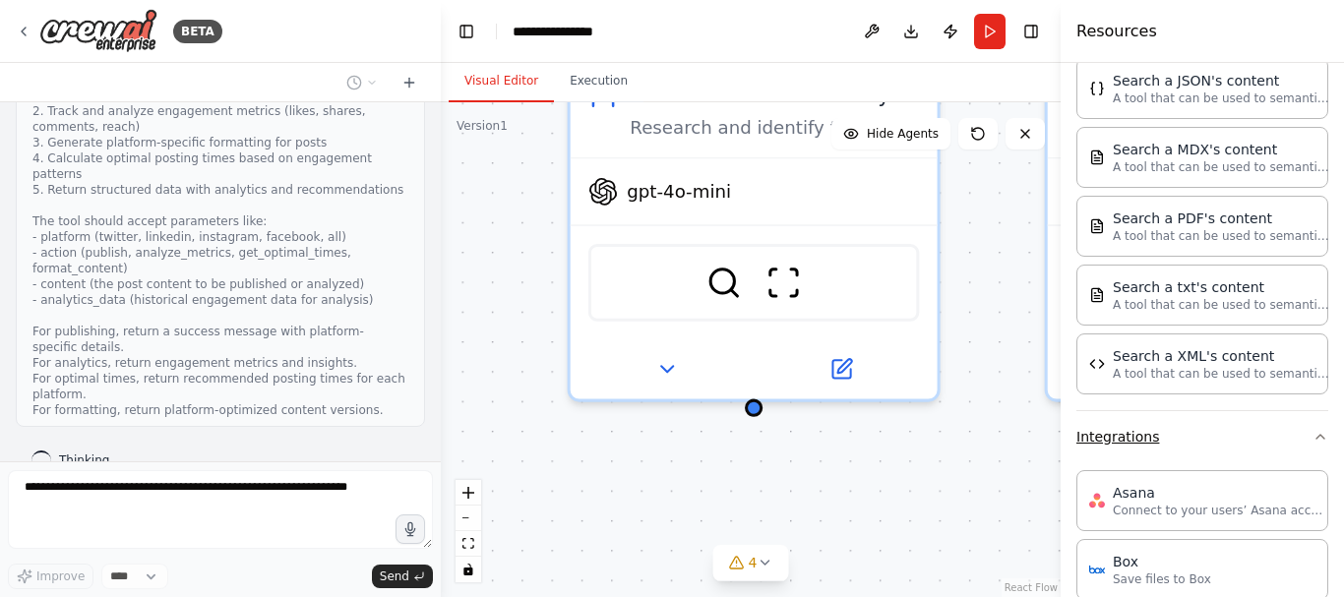
click at [1312, 434] on icon "button" at bounding box center [1320, 437] width 16 height 16
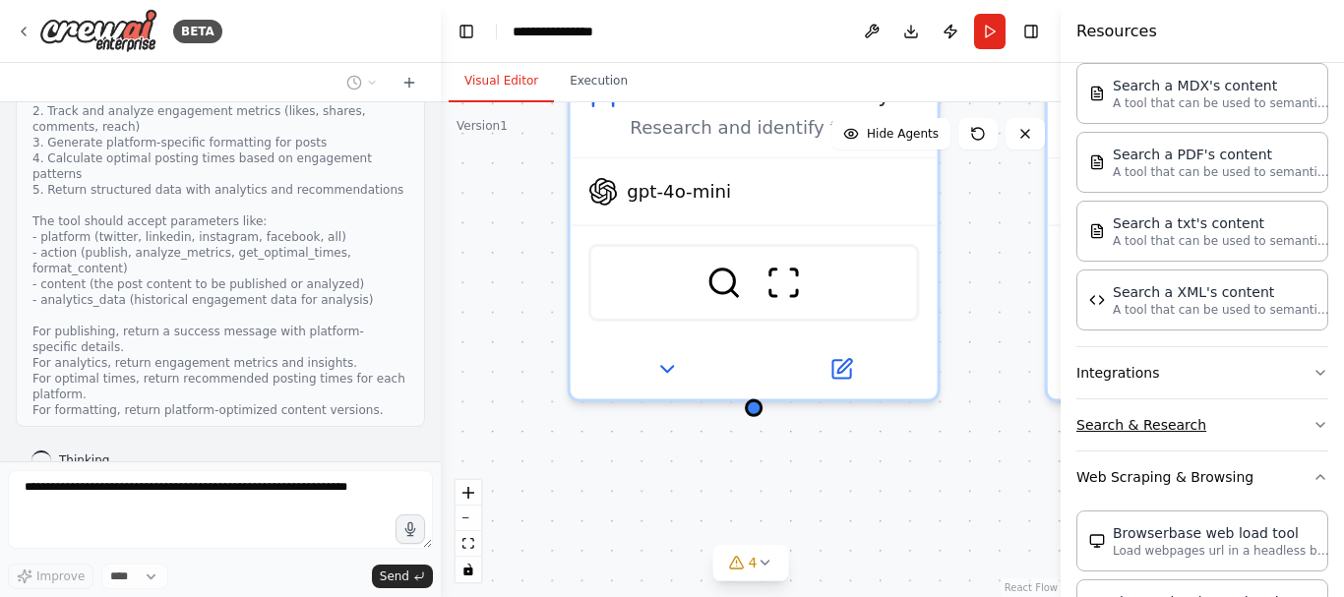
scroll to position [1279, 0]
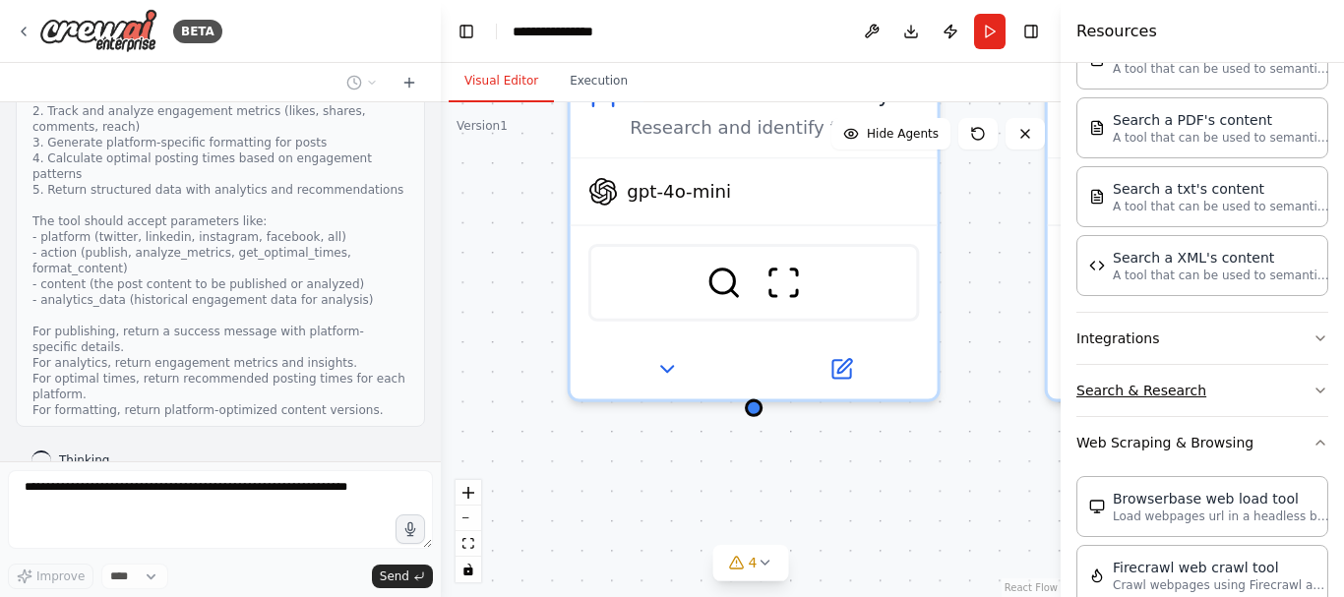
click at [1316, 389] on icon "button" at bounding box center [1320, 391] width 8 height 4
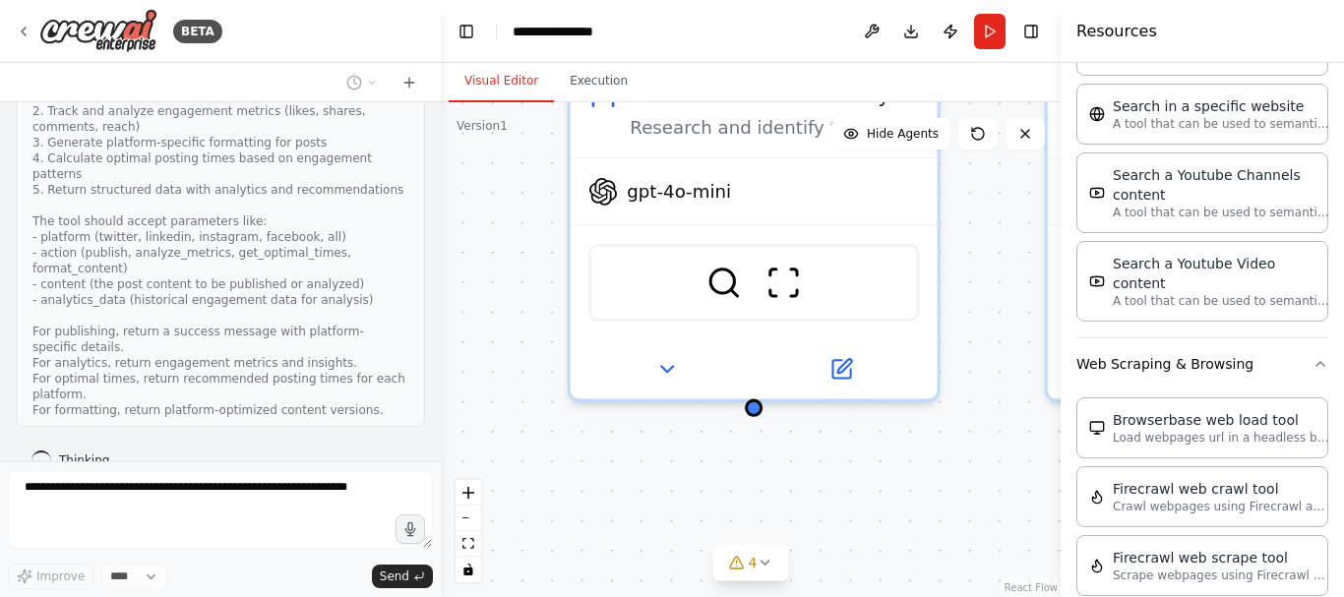
scroll to position [2459, 0]
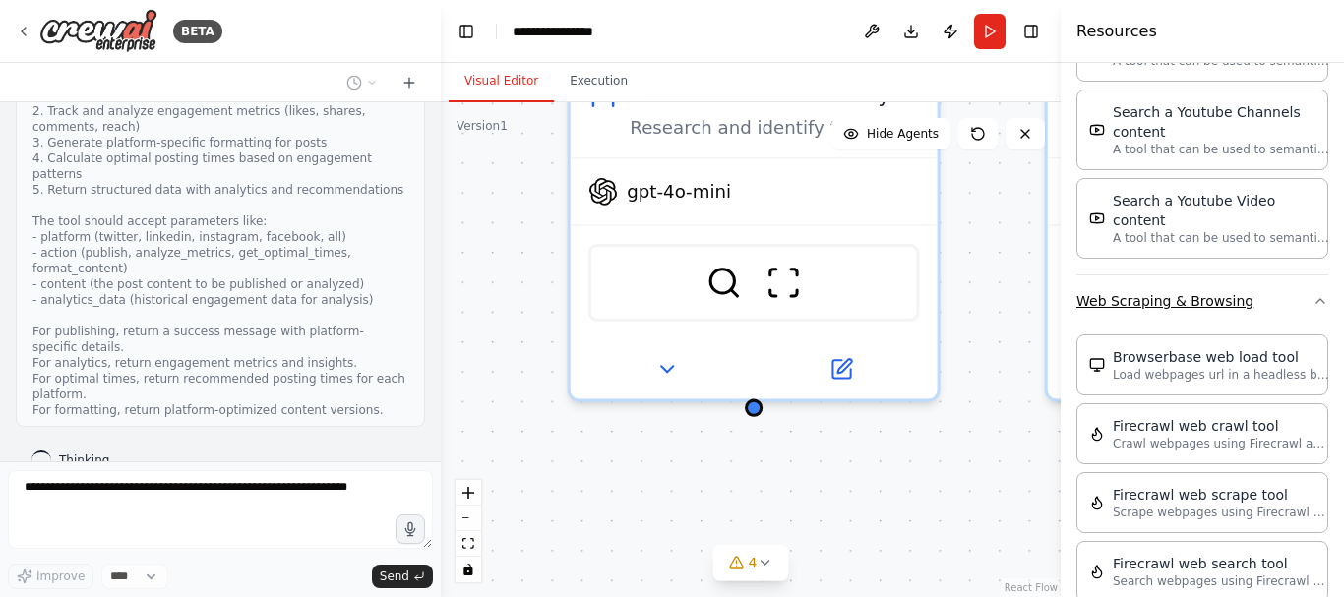
click at [1312, 293] on icon "button" at bounding box center [1320, 301] width 16 height 16
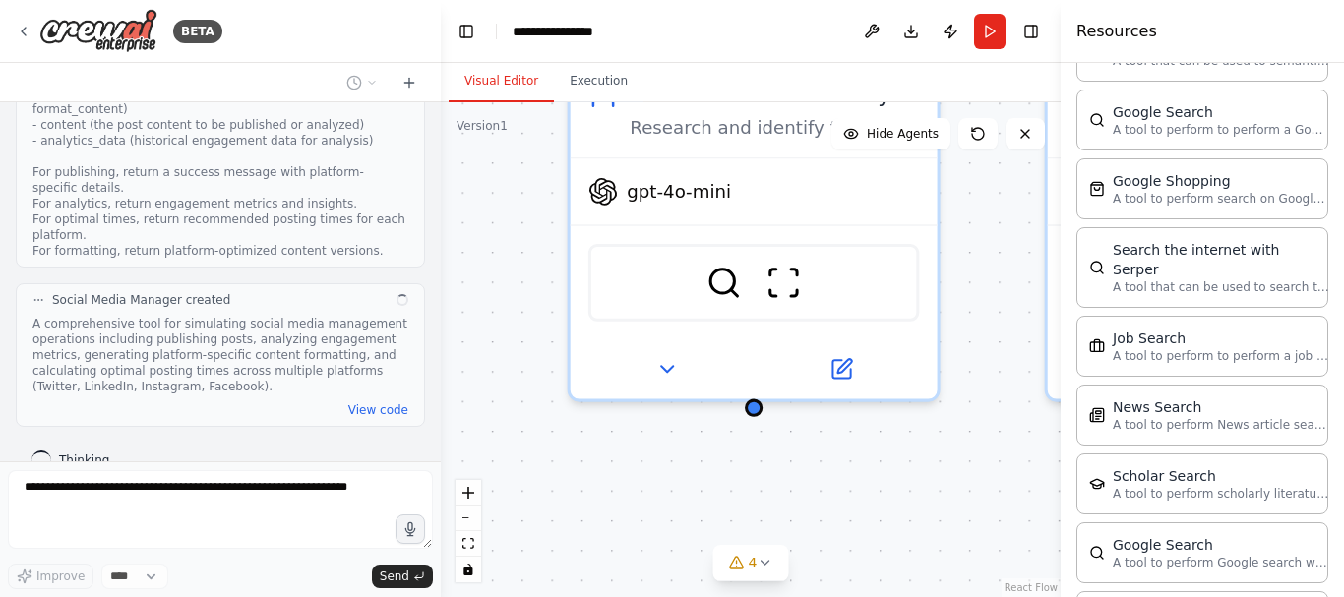
scroll to position [1985, 0]
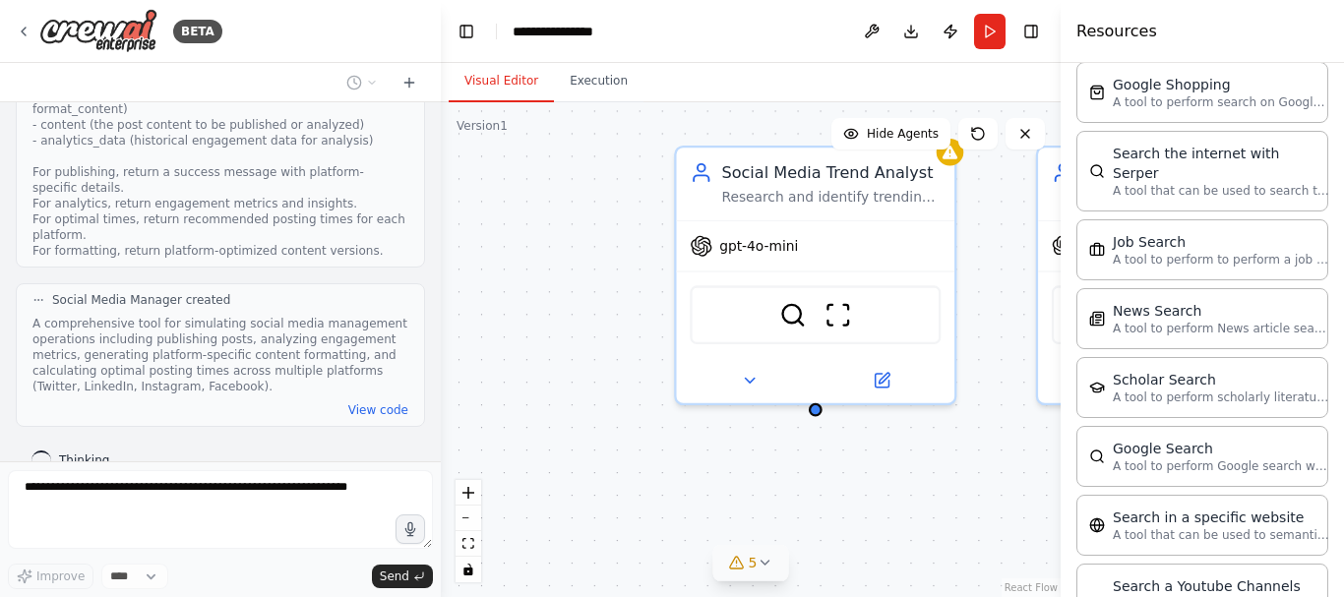
click at [762, 561] on icon at bounding box center [764, 563] width 16 height 16
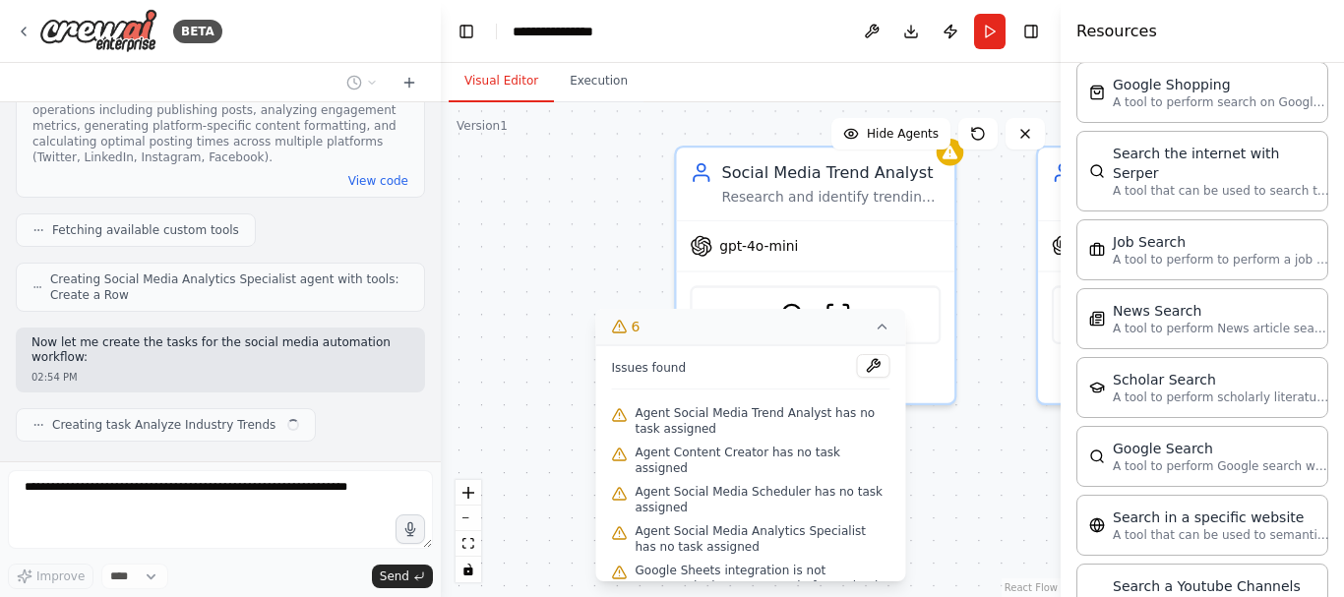
scroll to position [1520, 0]
